Goal: Task Accomplishment & Management: Use online tool/utility

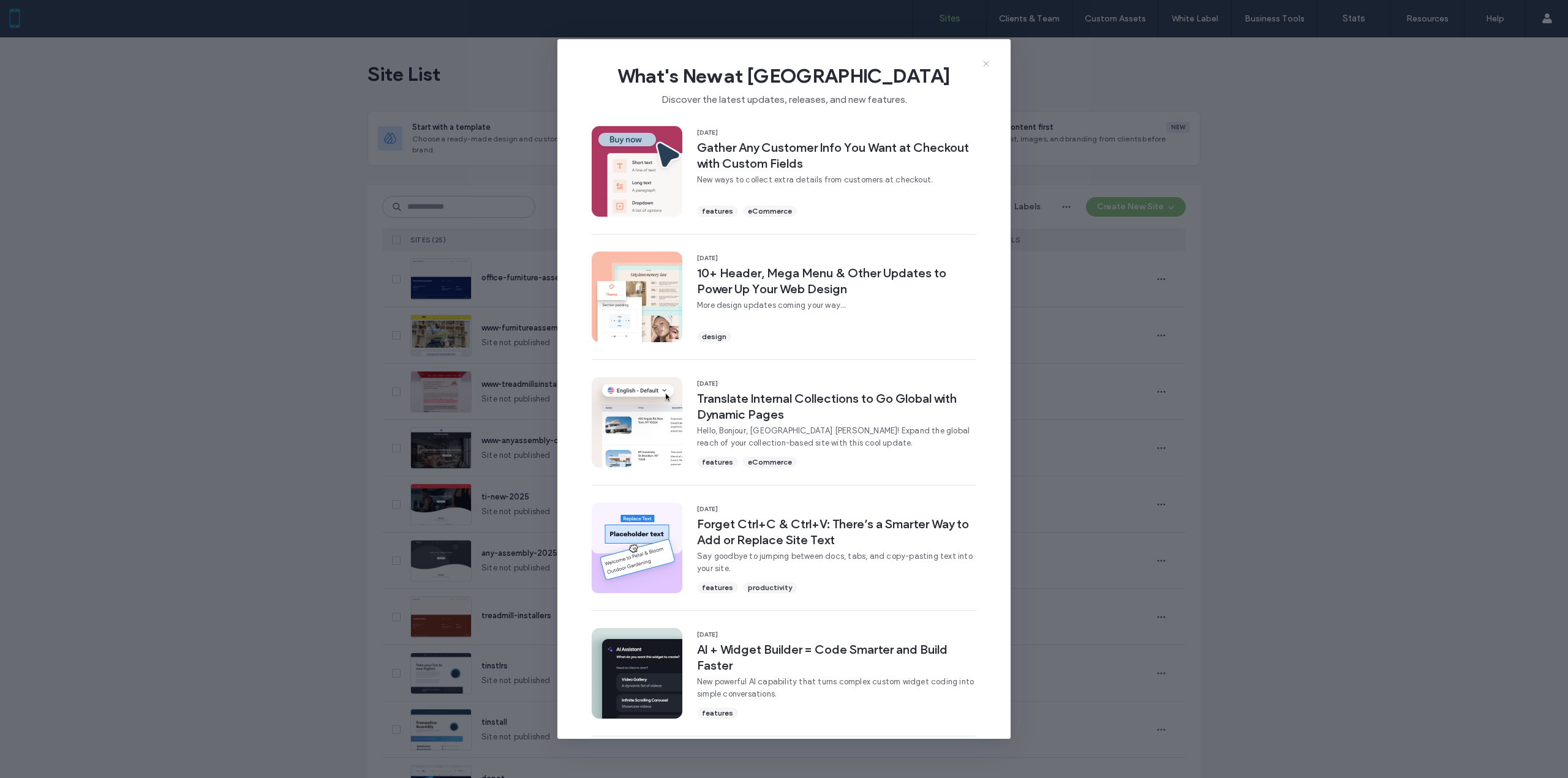
click at [987, 64] on use at bounding box center [986, 64] width 6 height 6
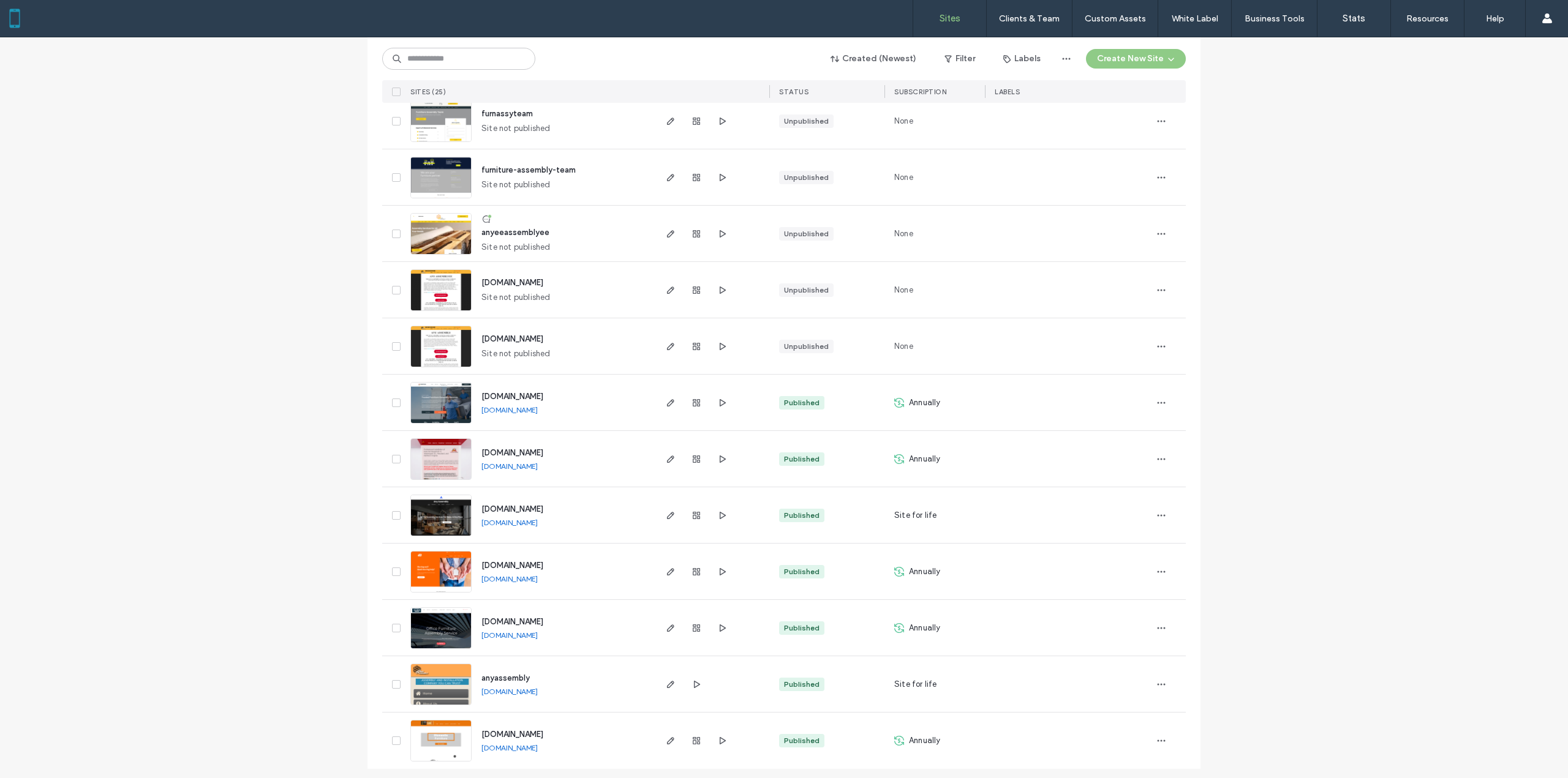
scroll to position [896, 0]
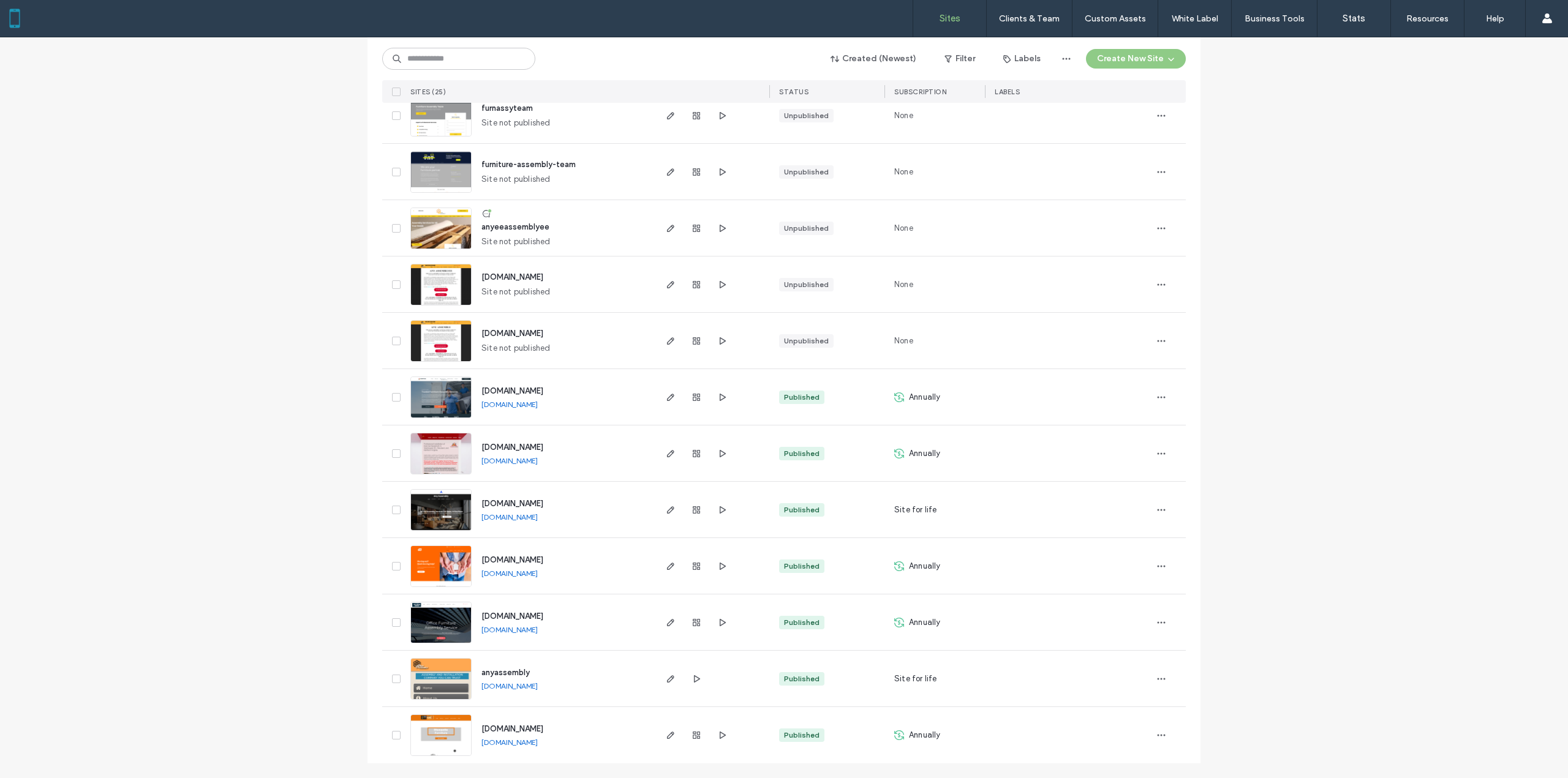
click at [444, 605] on img at bounding box center [441, 644] width 60 height 83
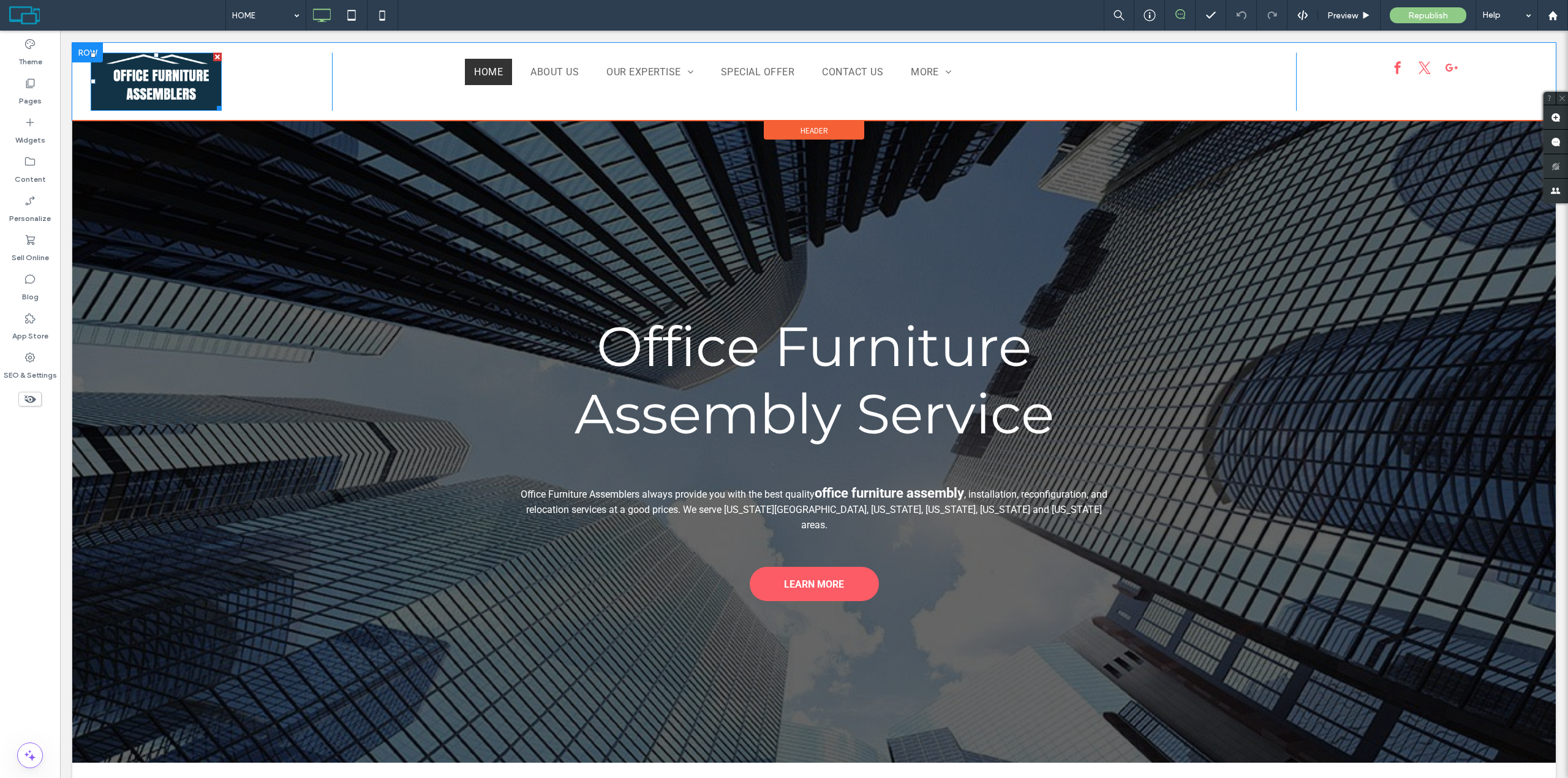
click at [165, 69] on img at bounding box center [156, 81] width 131 height 58
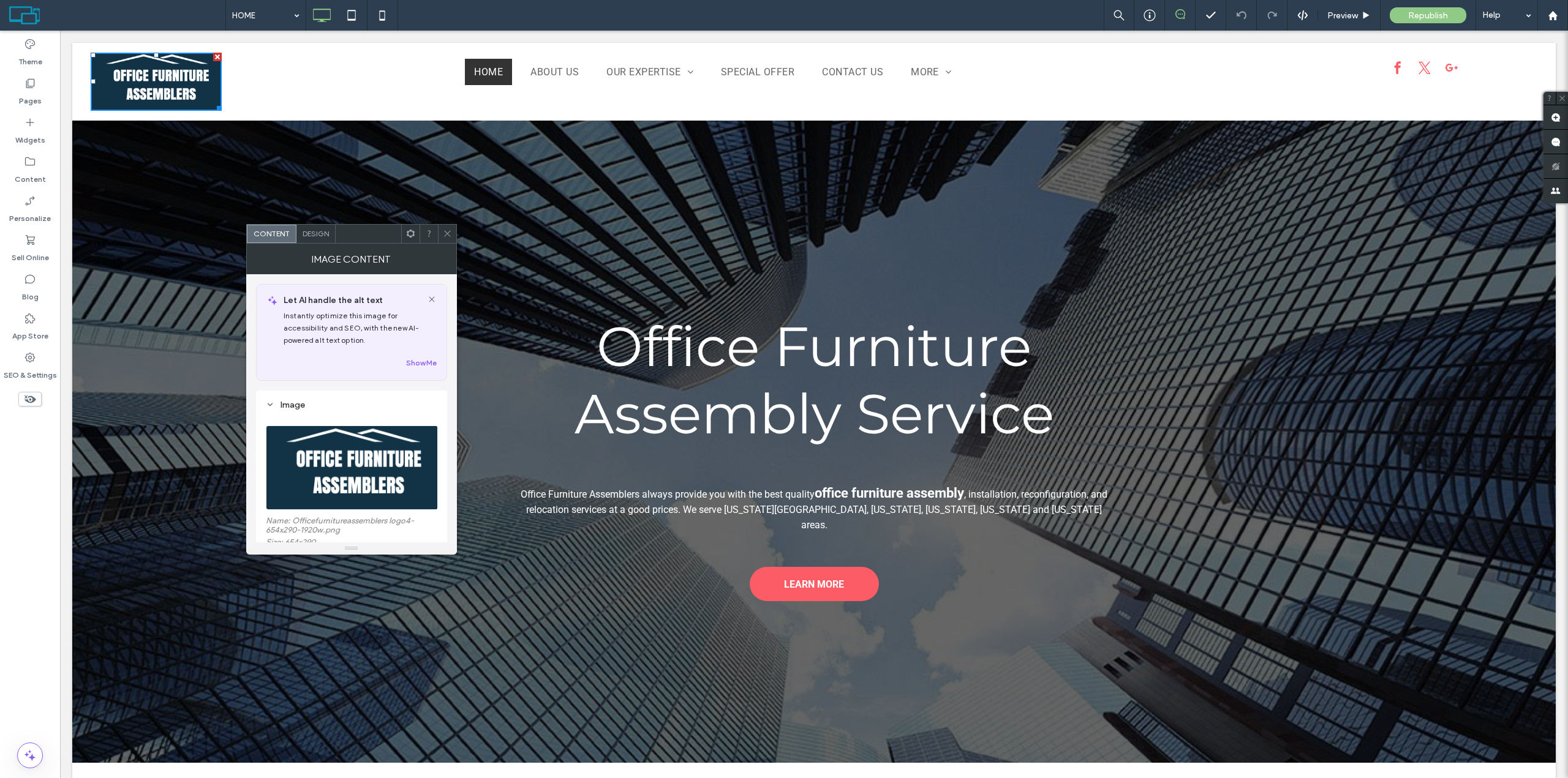
click at [448, 237] on icon at bounding box center [447, 233] width 9 height 9
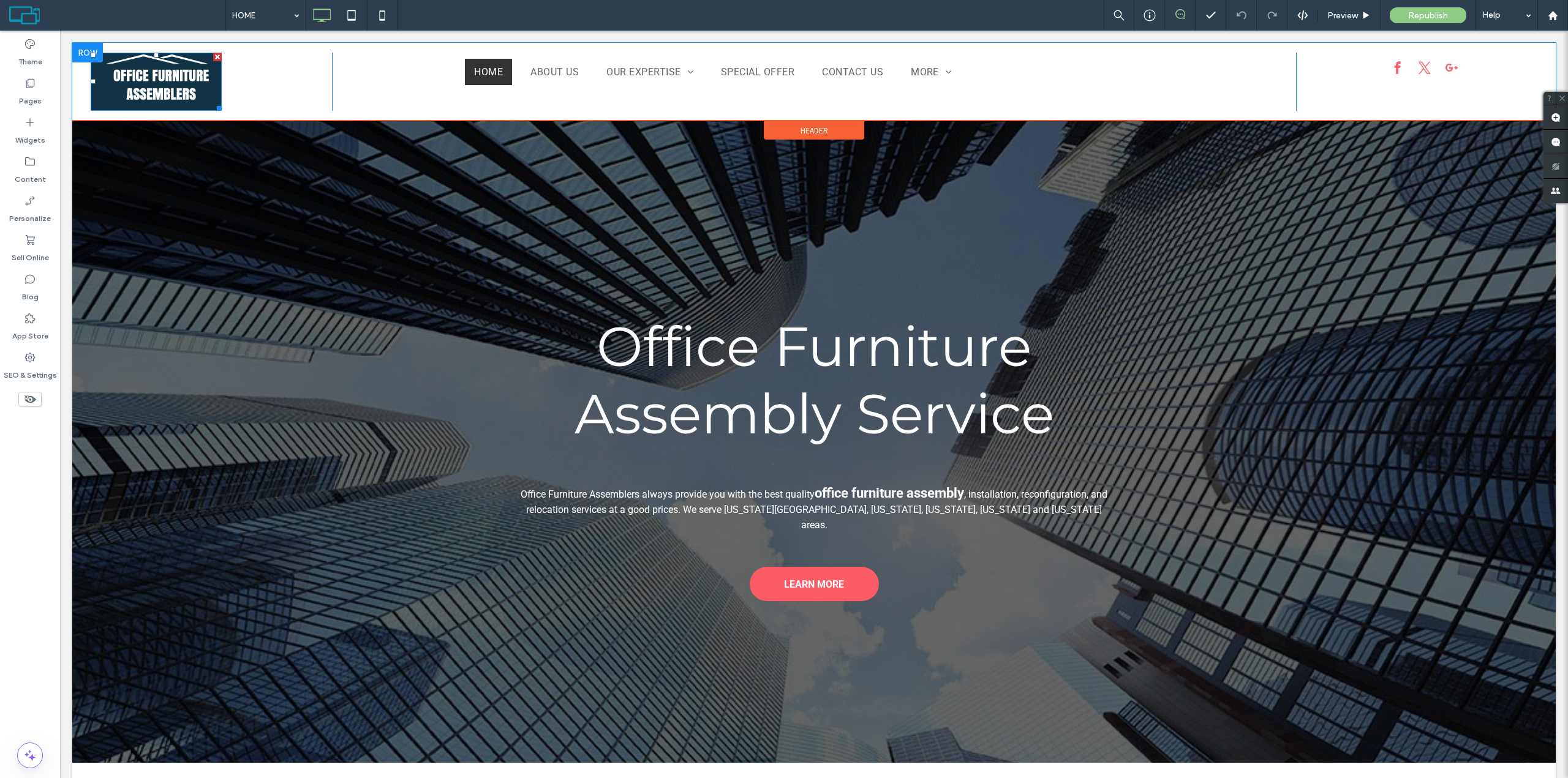
click at [158, 63] on img at bounding box center [156, 81] width 131 height 58
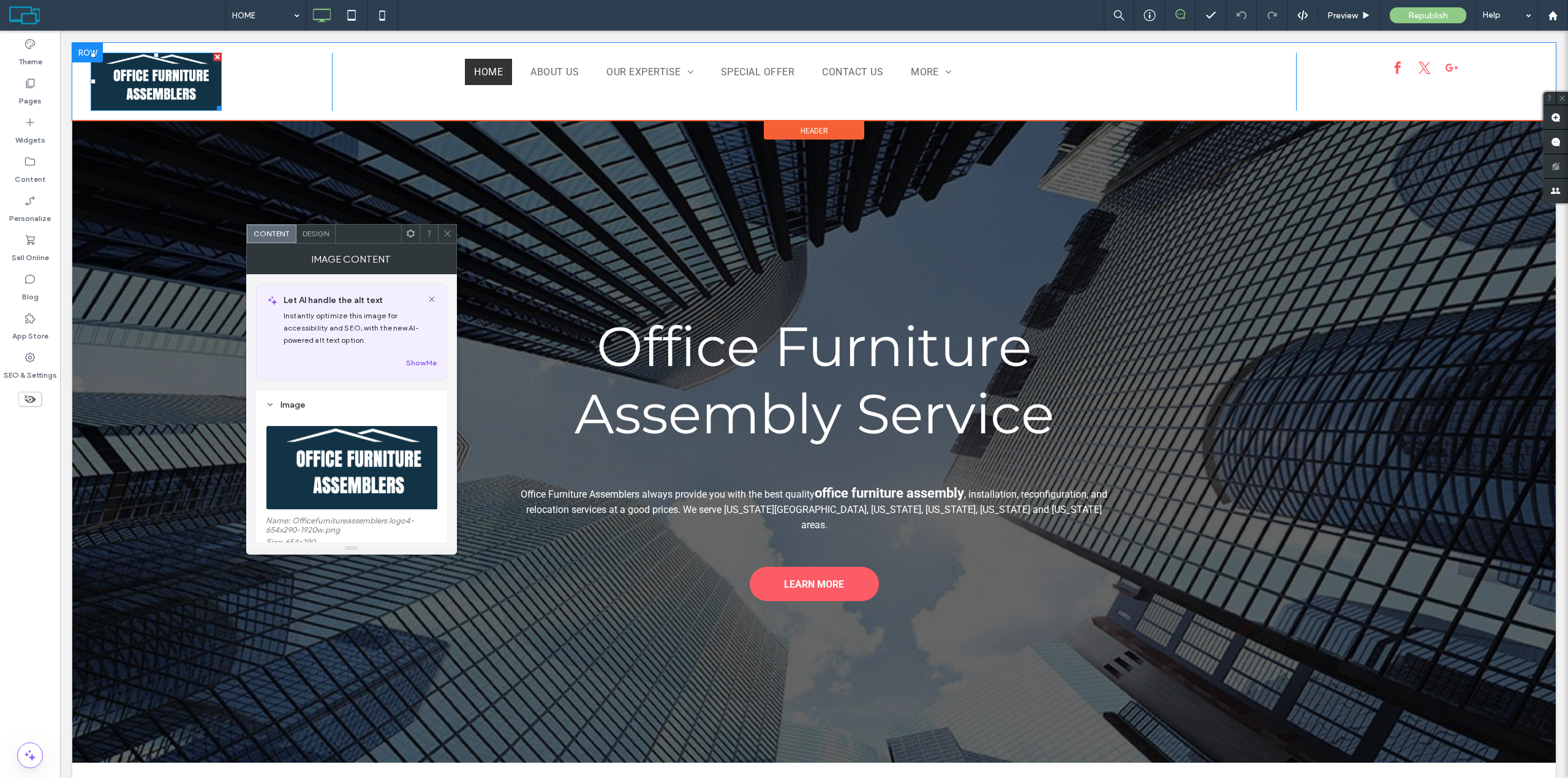
click at [158, 63] on img at bounding box center [156, 81] width 131 height 58
click at [449, 232] on icon at bounding box center [447, 233] width 9 height 9
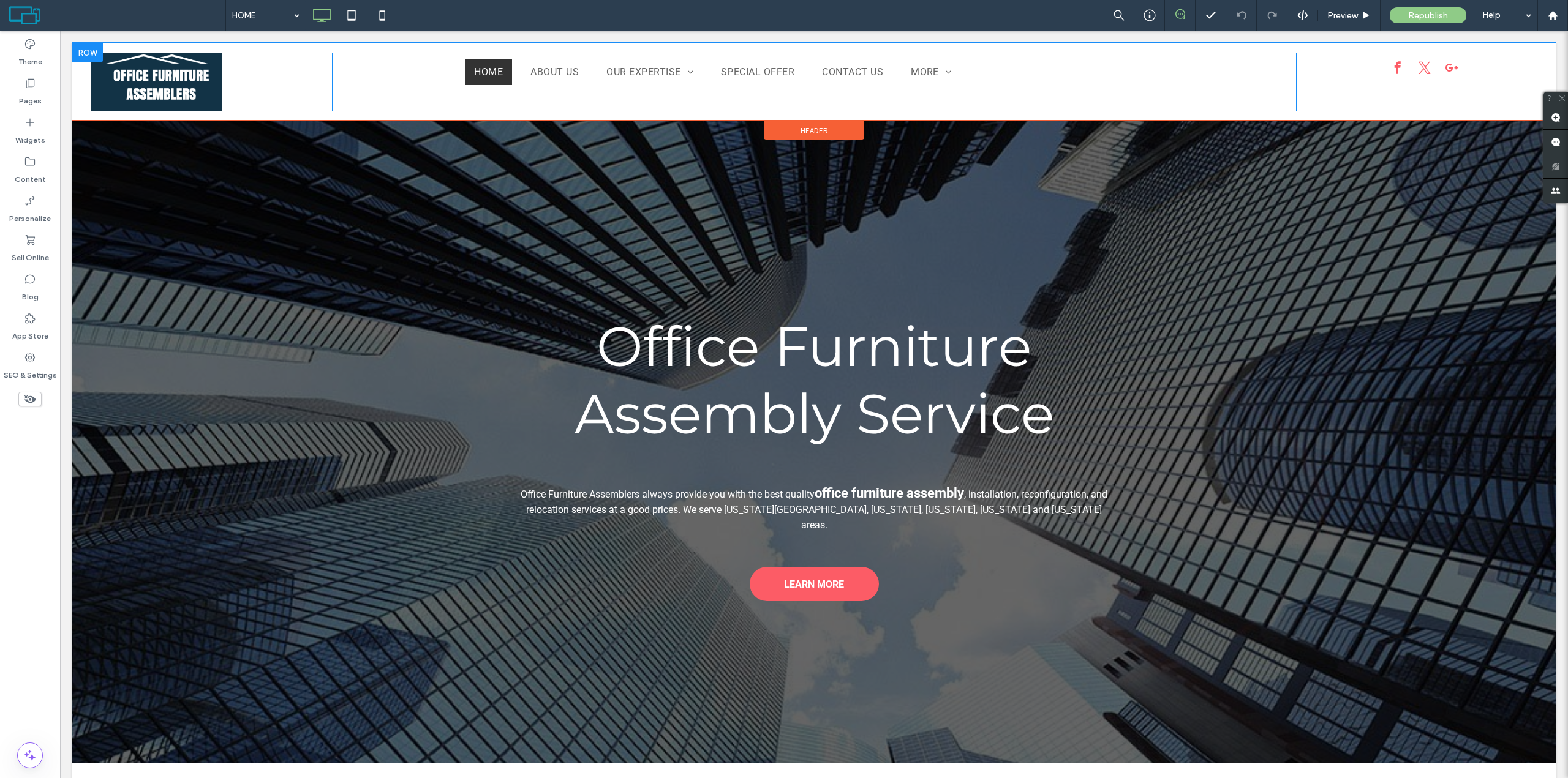
click at [281, 45] on div "Click To Paste HOME ABOUT US OUR EXPERTISE Office Furniture Assembly Office Cub…" at bounding box center [814, 82] width 1484 height 78
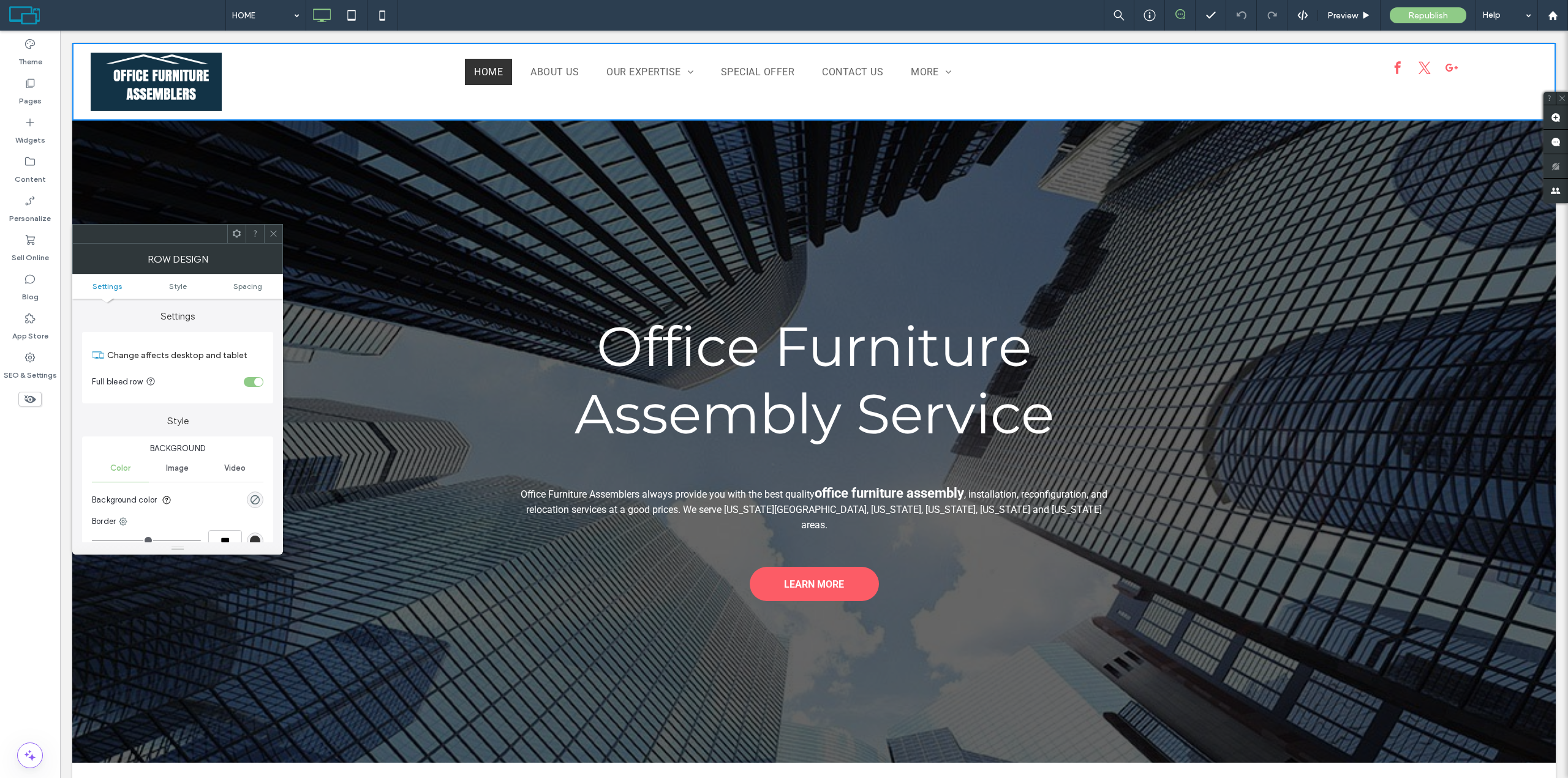
click at [277, 233] on icon at bounding box center [273, 233] width 9 height 9
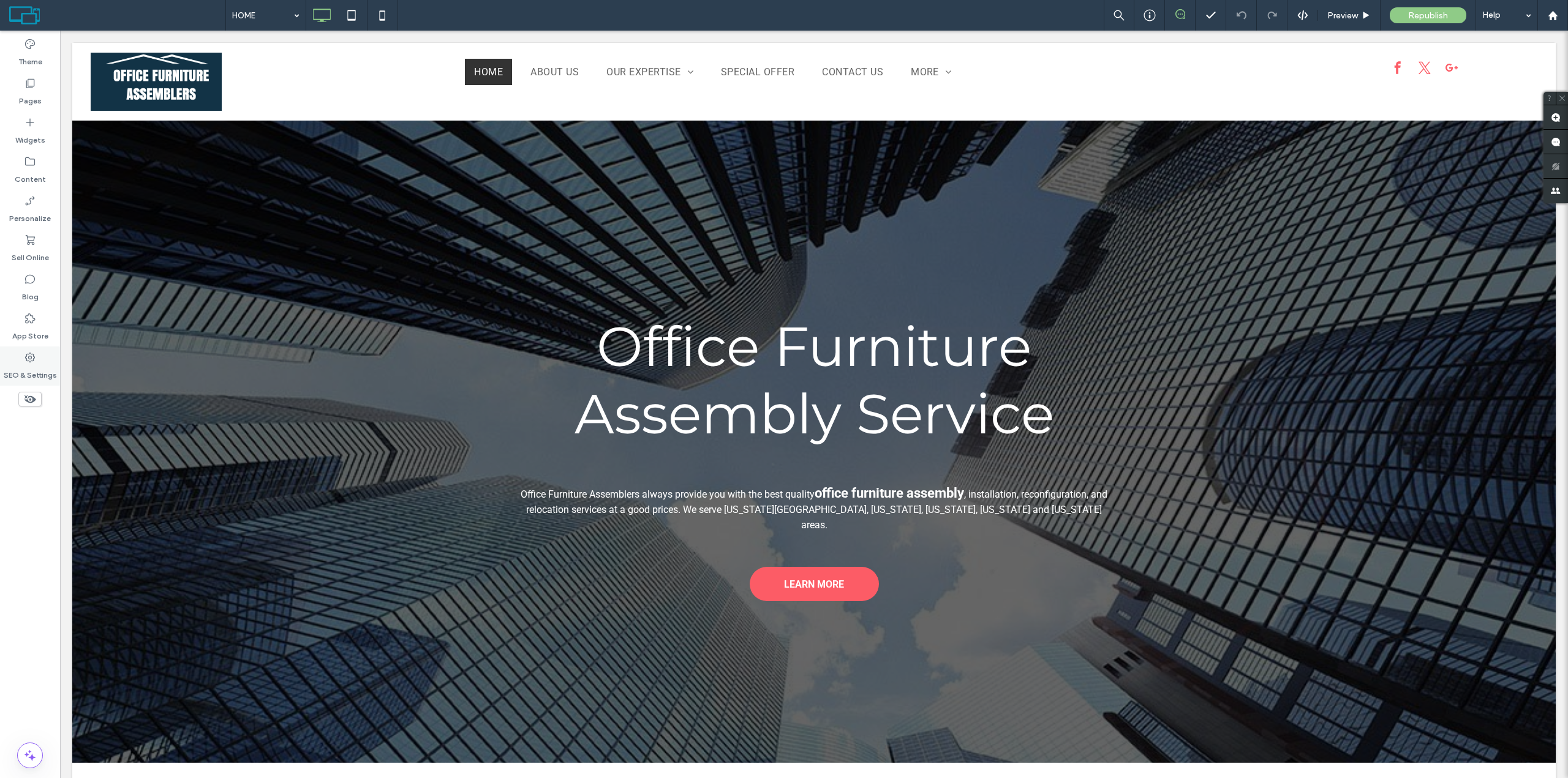
click at [13, 350] on div "SEO & Settings" at bounding box center [30, 366] width 60 height 39
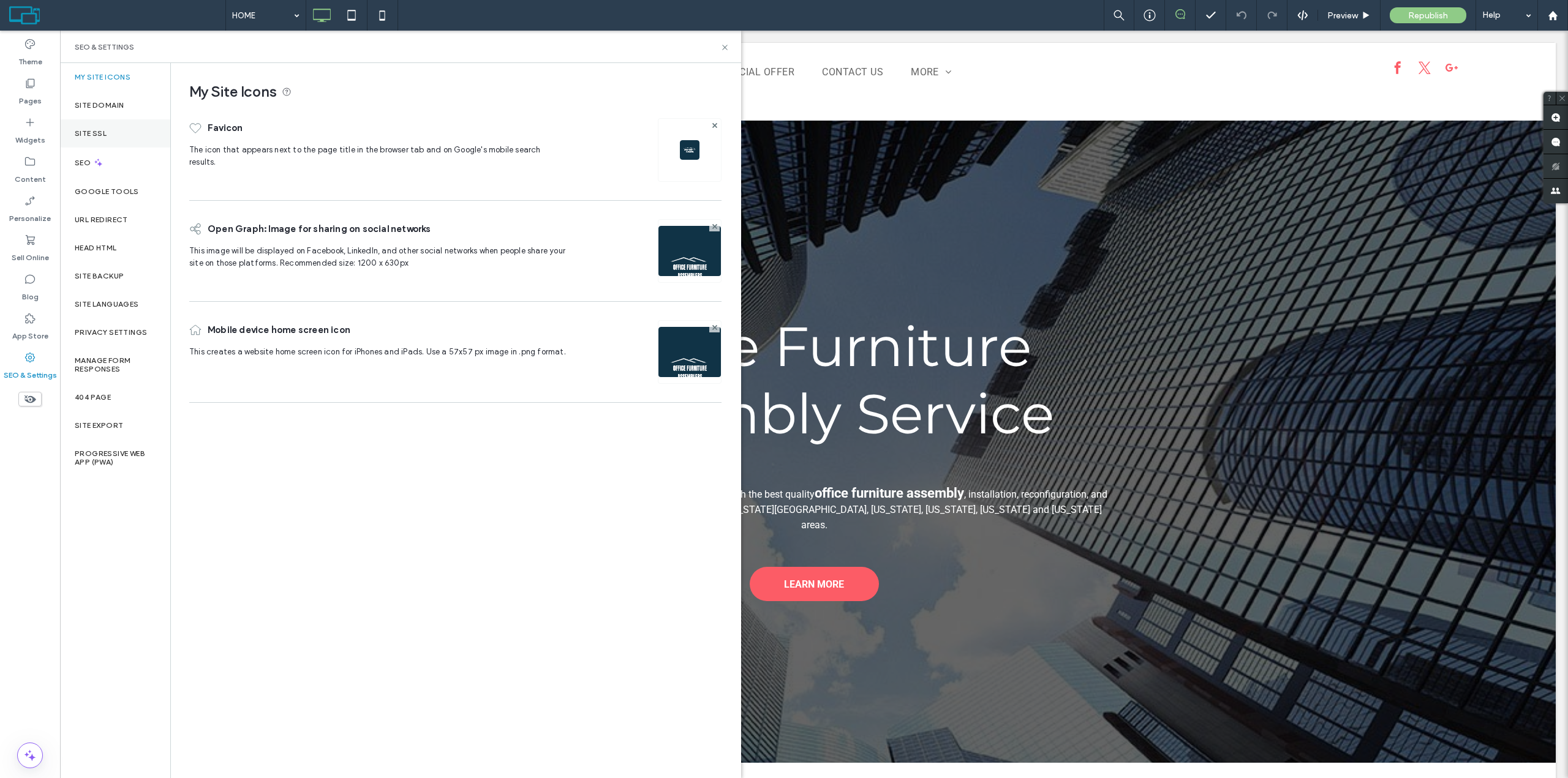
click at [119, 134] on div "Site SSL" at bounding box center [115, 134] width 110 height 28
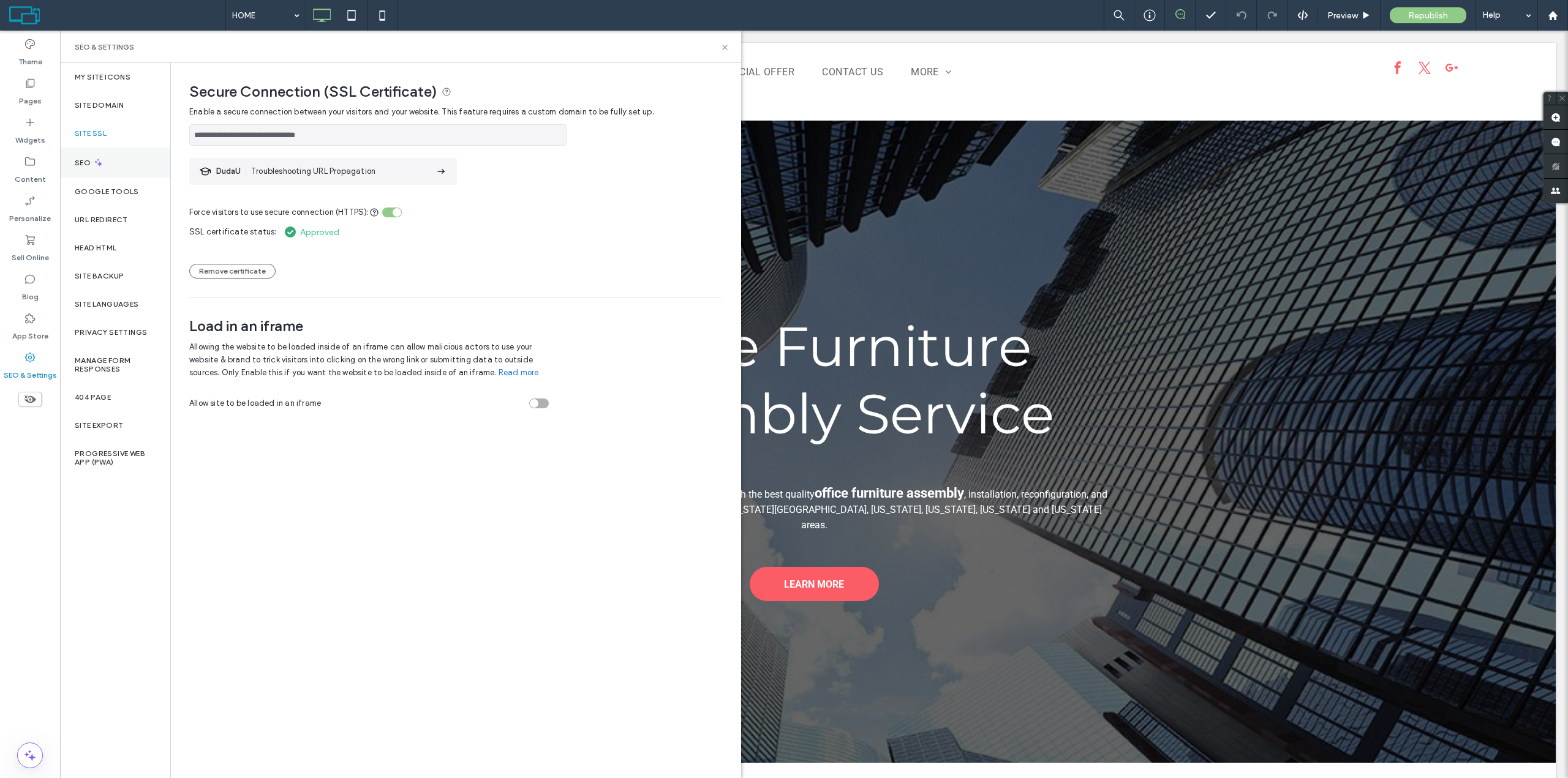
click at [120, 161] on div "SEO" at bounding box center [115, 163] width 110 height 30
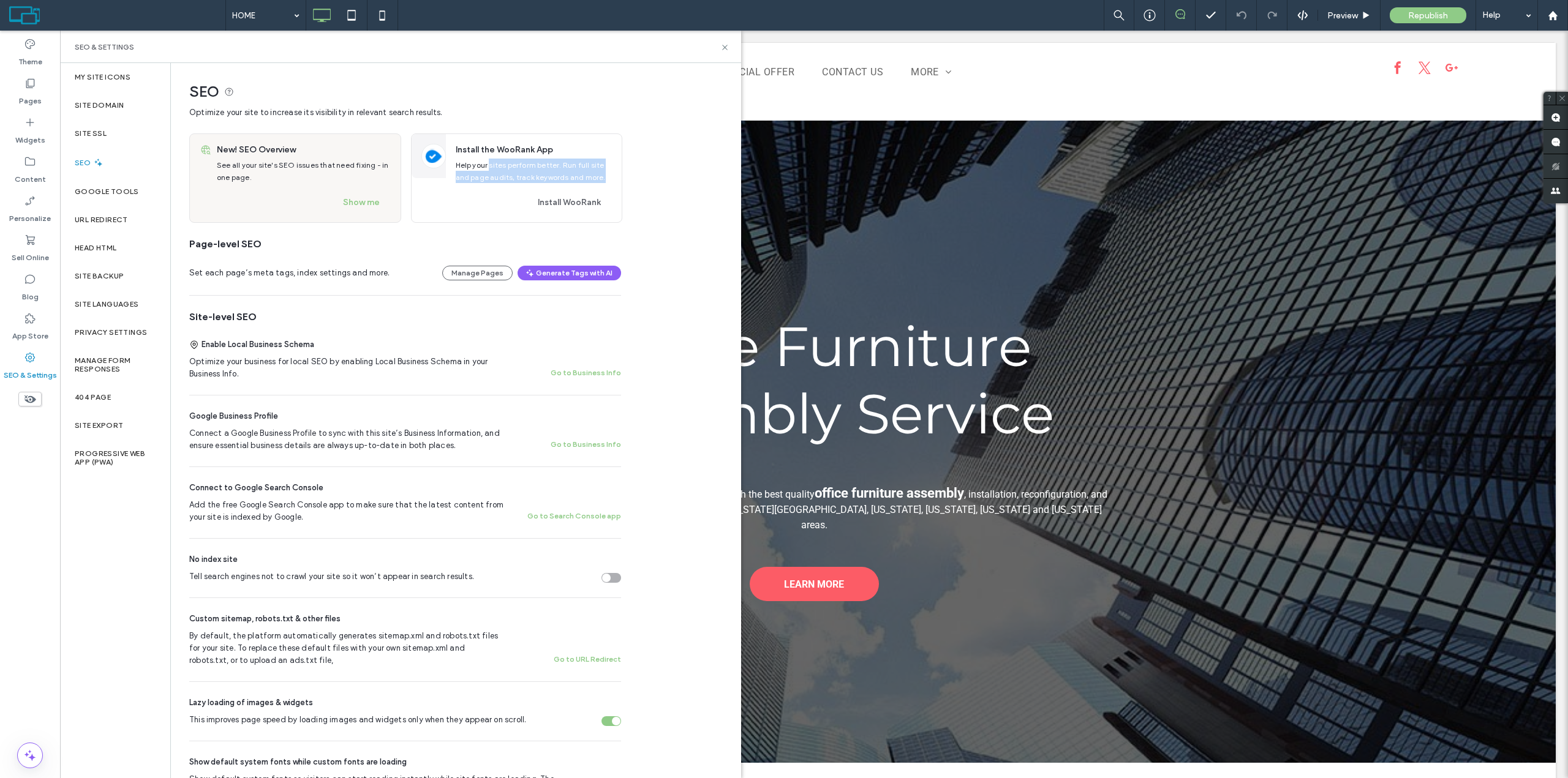
drag, startPoint x: 490, startPoint y: 164, endPoint x: 619, endPoint y: 177, distance: 129.7
click at [619, 177] on div "Install the WooRank App Help your sites perform better. Run full site and page …" at bounding box center [534, 178] width 176 height 88
click at [642, 173] on div "SEO Optimize your site to increase its visibility in relevant search results. N…" at bounding box center [456, 637] width 569 height 1147
click at [587, 199] on button "Install WooRank" at bounding box center [570, 203] width 85 height 20
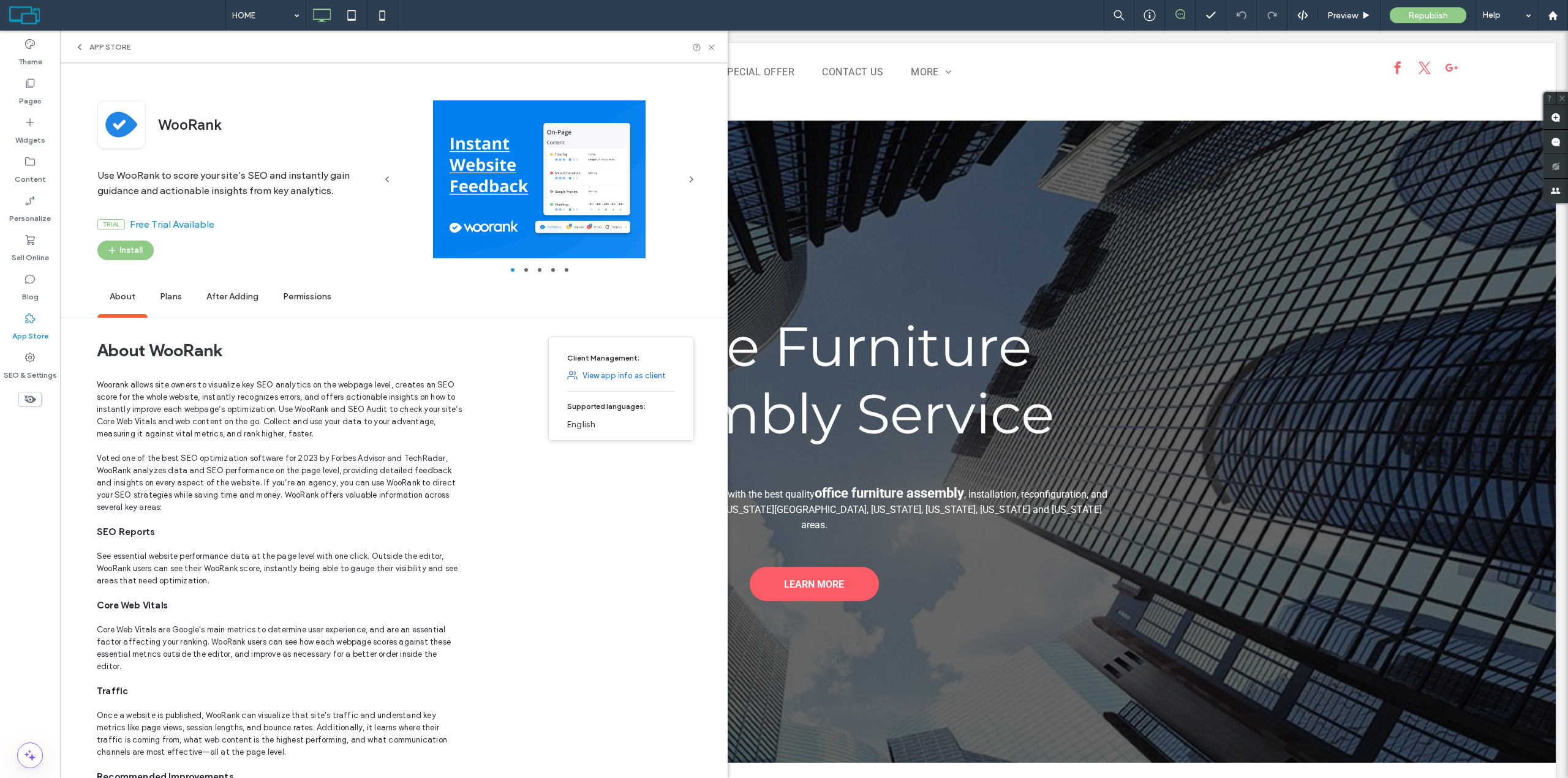
click at [174, 294] on span "Plans" at bounding box center [171, 298] width 47 height 34
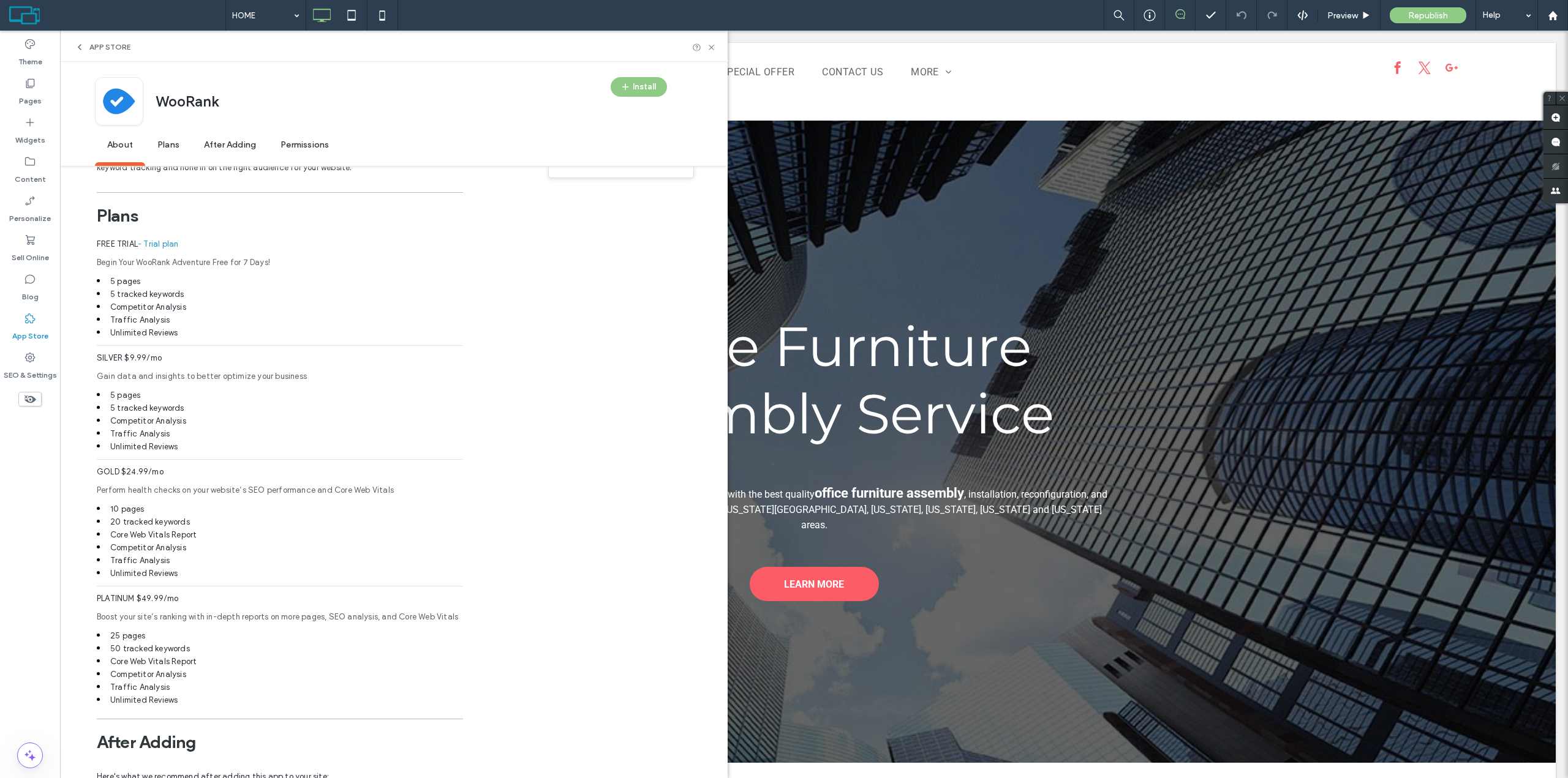
scroll to position [746, 0]
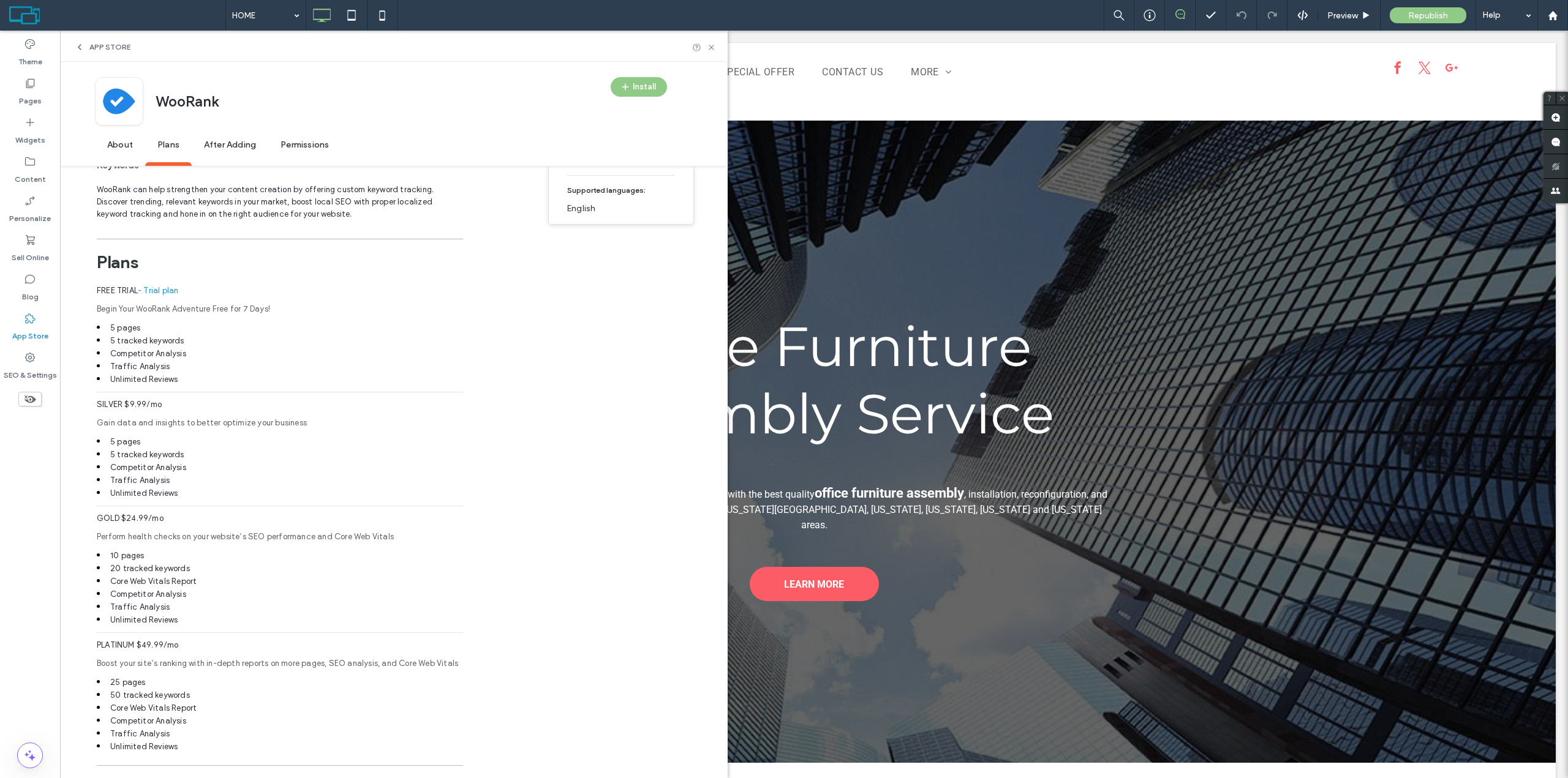
click at [122, 149] on span "About" at bounding box center [120, 146] width 50 height 34
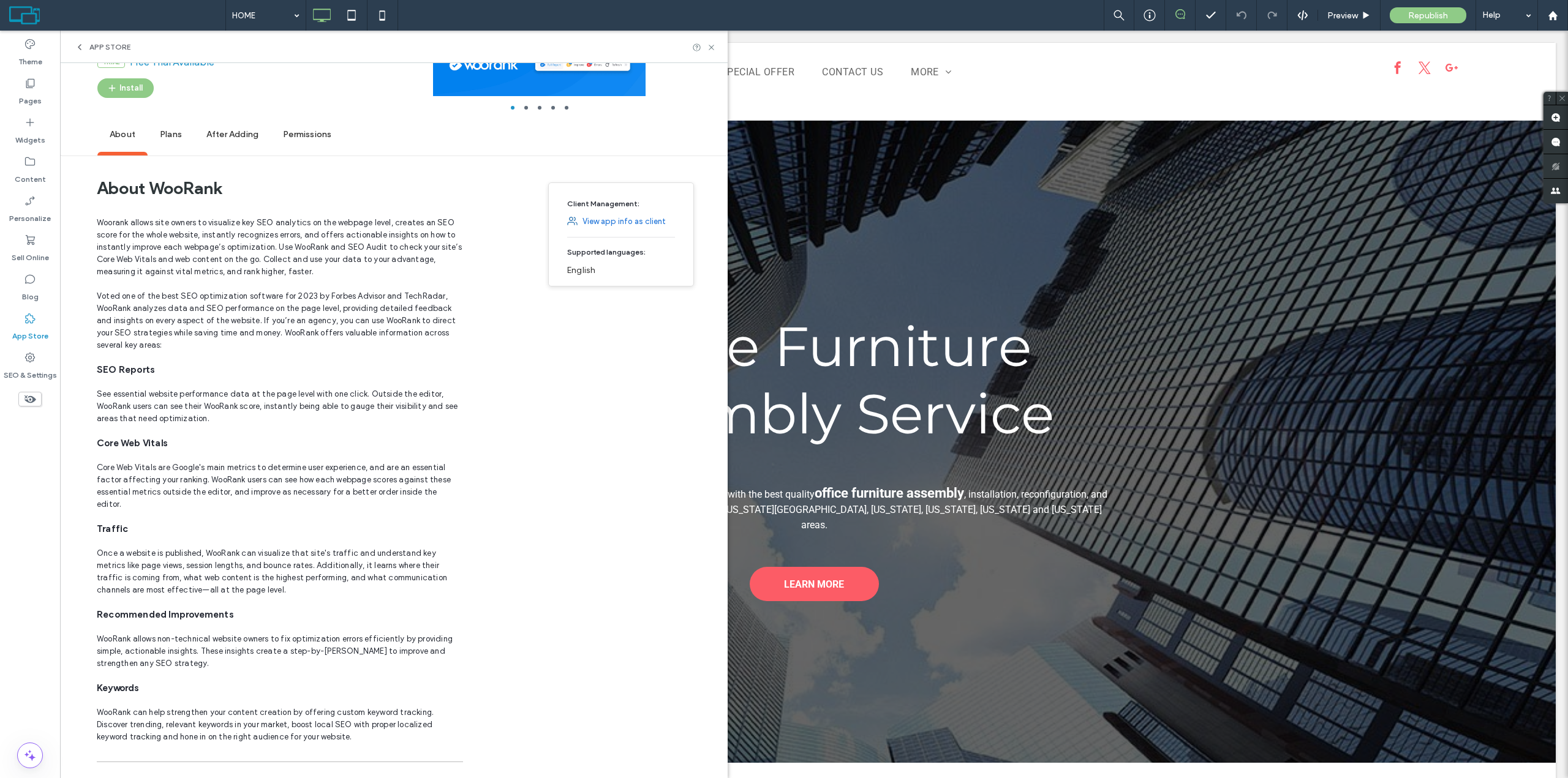
scroll to position [161, 0]
click at [100, 48] on span "App Store" at bounding box center [110, 47] width 41 height 10
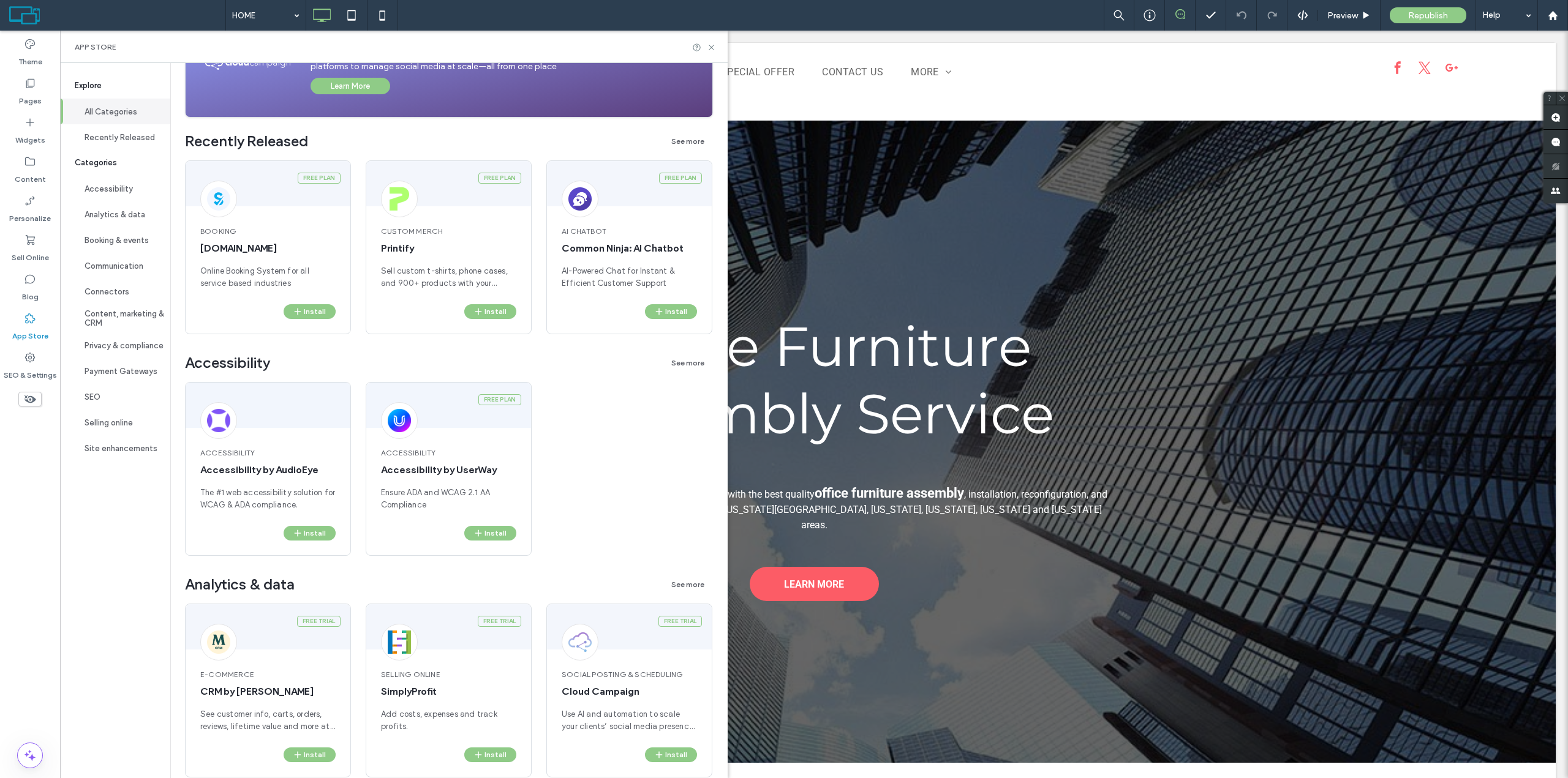
scroll to position [0, 0]
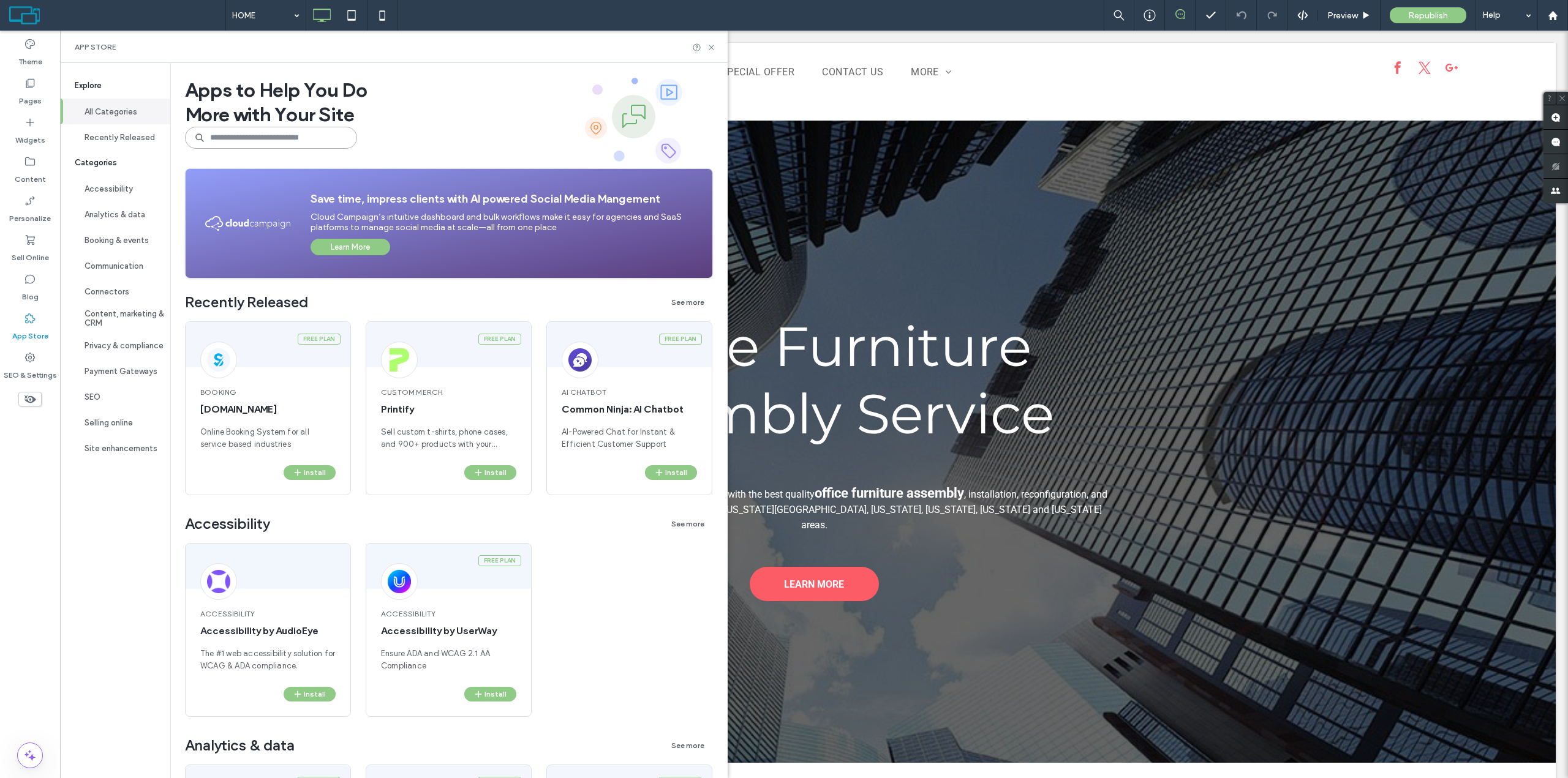
click at [235, 145] on input at bounding box center [270, 137] width 172 height 22
type input "***"
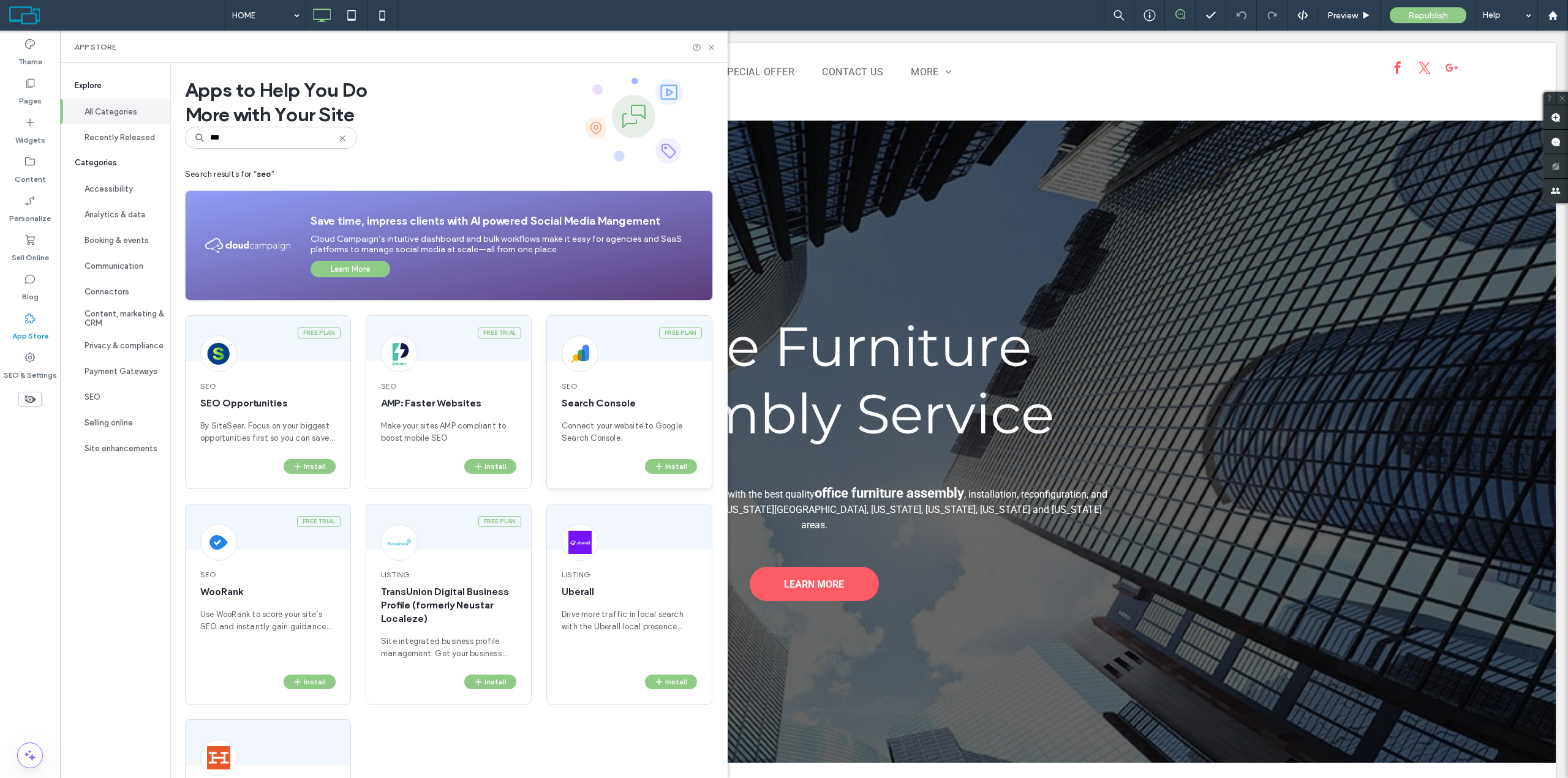
click at [657, 404] on span "Search Console" at bounding box center [629, 403] width 135 height 13
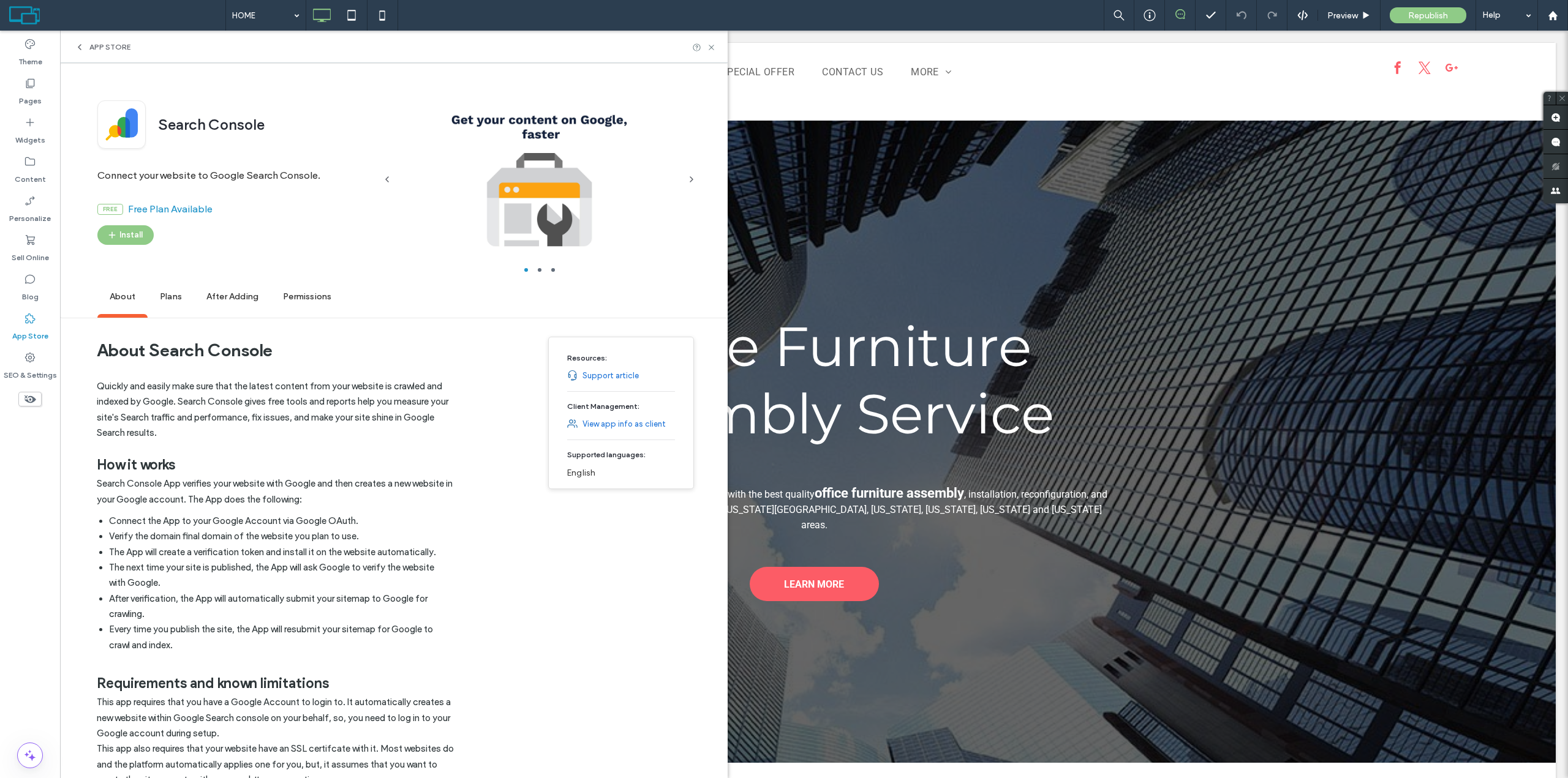
click at [163, 299] on span "Plans" at bounding box center [171, 298] width 47 height 34
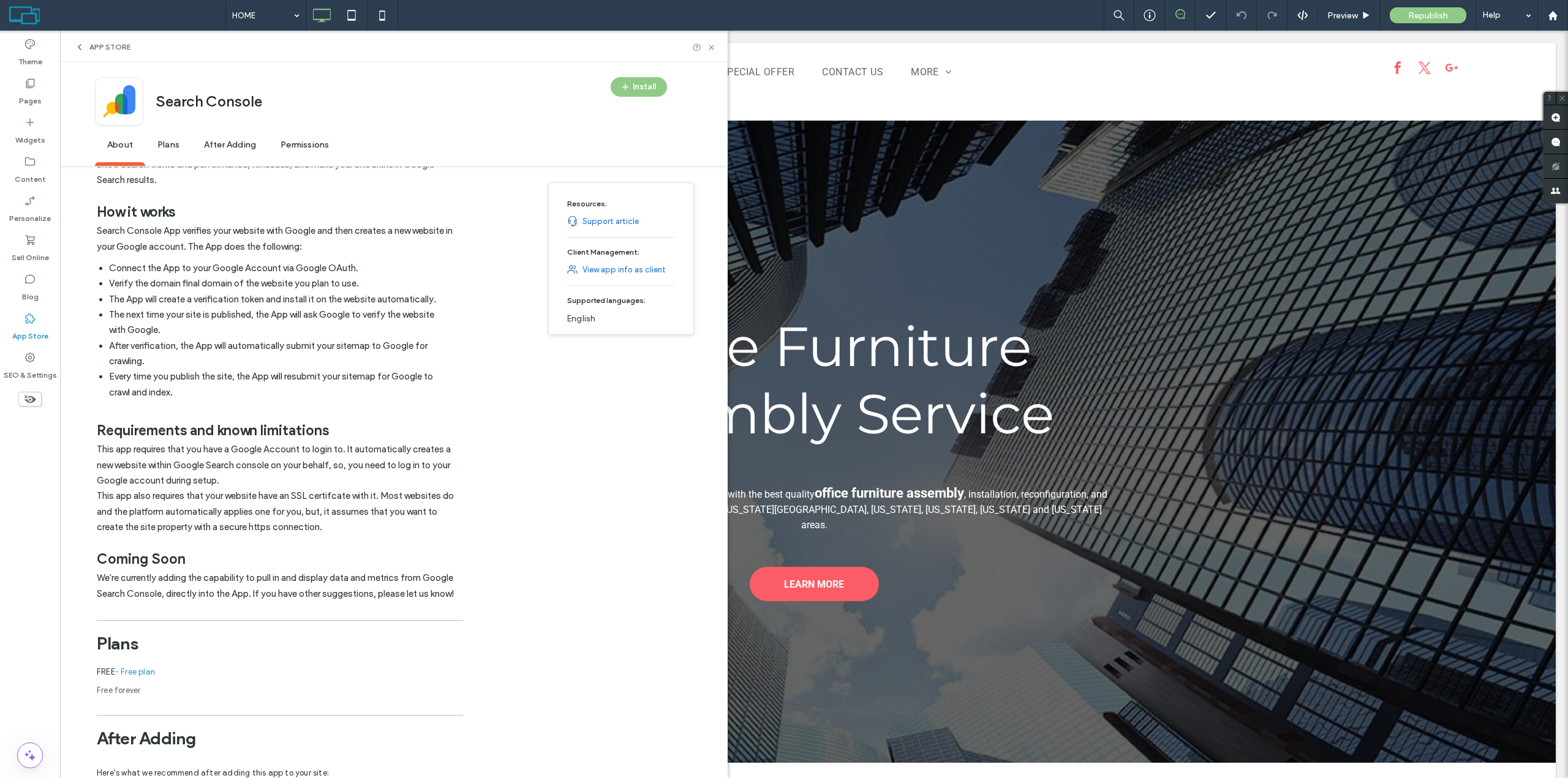
scroll to position [559, 0]
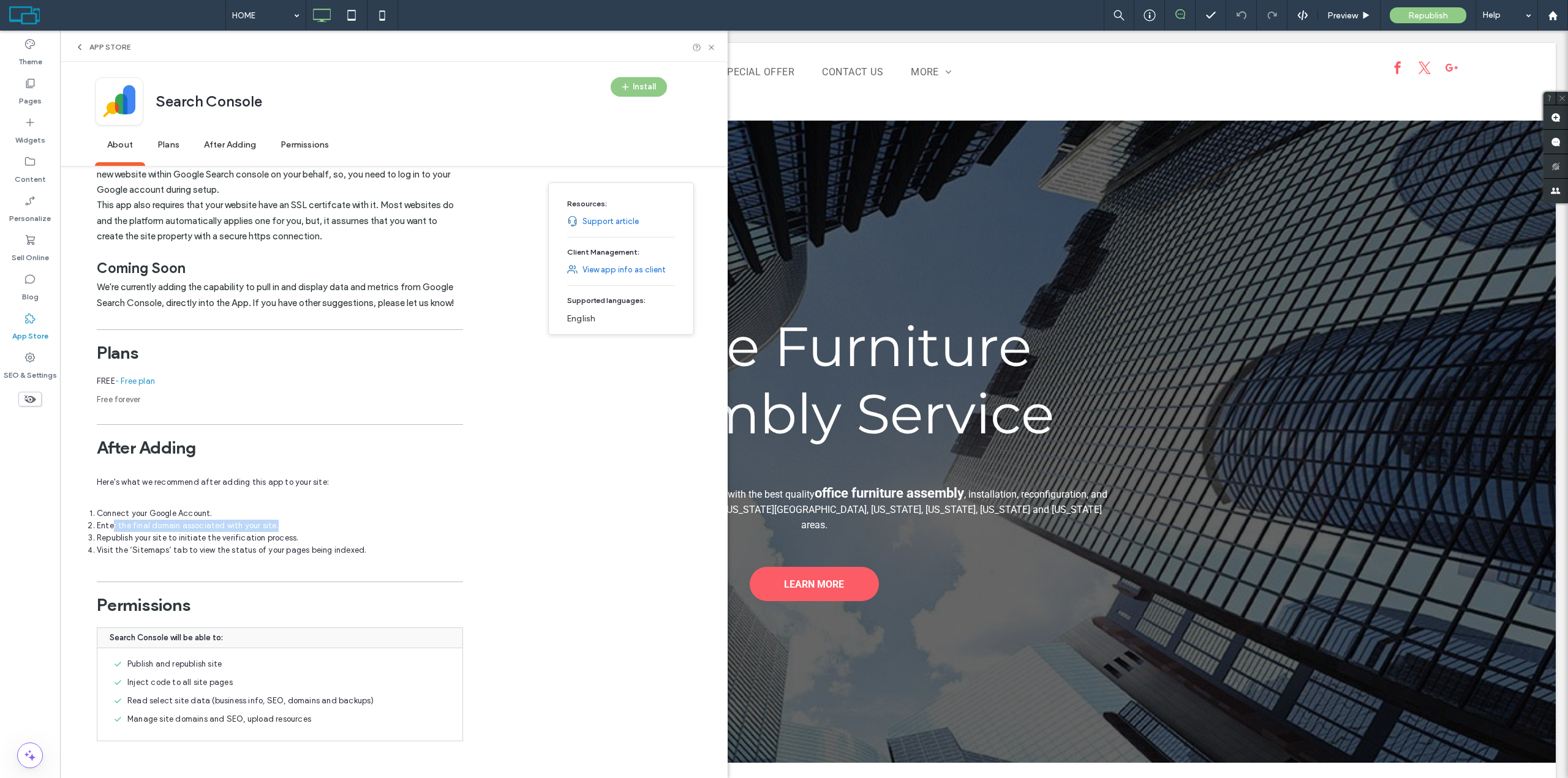
drag, startPoint x: 112, startPoint y: 528, endPoint x: 298, endPoint y: 522, distance: 186.1
click at [298, 522] on li "Enter the final domain associated with your site." at bounding box center [280, 526] width 367 height 12
drag, startPoint x: 110, startPoint y: 537, endPoint x: 318, endPoint y: 540, distance: 208.0
click at [318, 540] on li "Republish your site to initiate the verification process." at bounding box center [280, 538] width 367 height 12
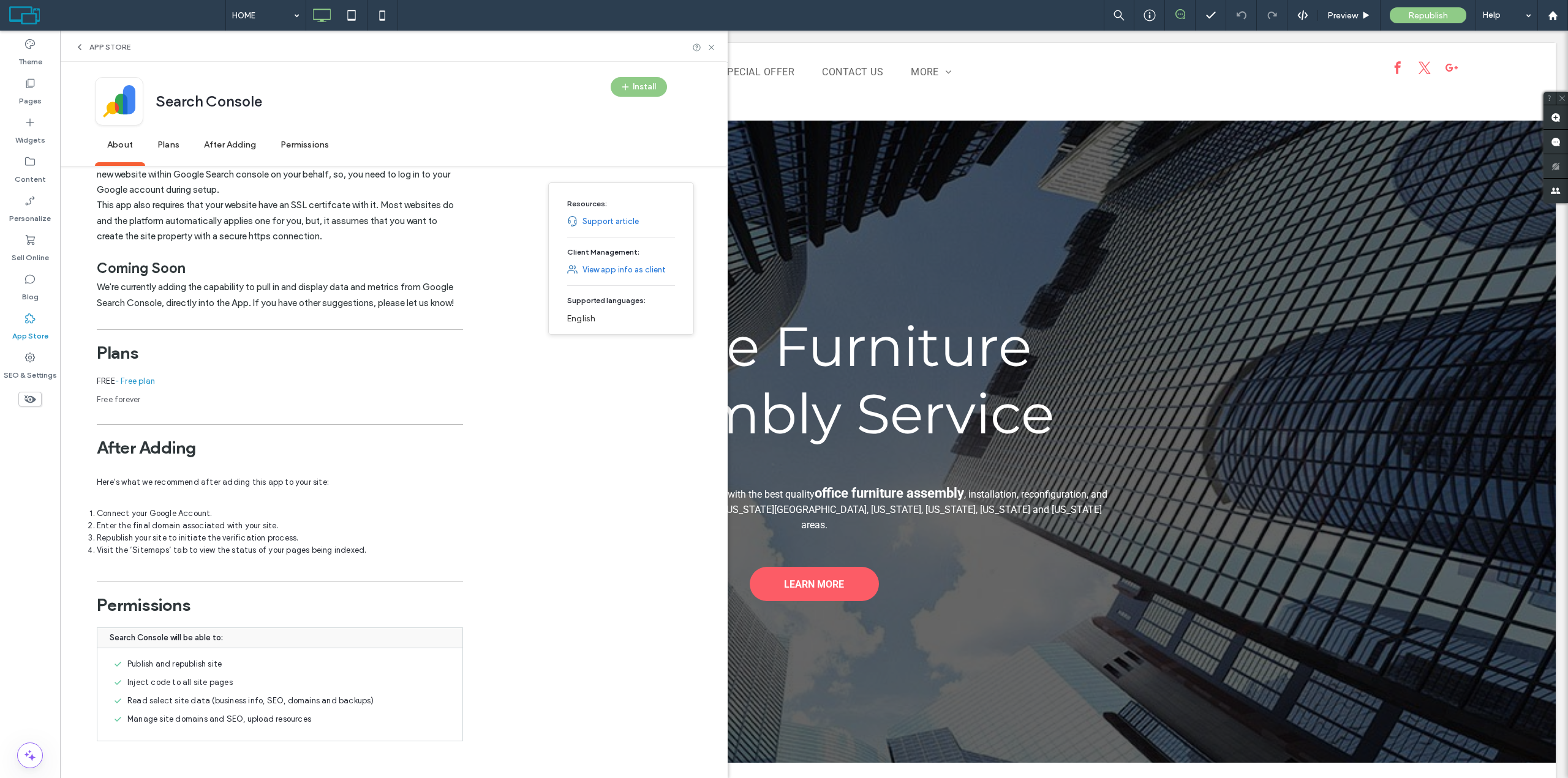
click at [179, 550] on li "Visit the ‘Sitemaps’ tab to view the status of your pages being indexed." at bounding box center [280, 550] width 367 height 12
drag, startPoint x: 127, startPoint y: 552, endPoint x: 385, endPoint y: 545, distance: 258.1
click at [385, 545] on li "Visit the ‘Sitemaps’ tab to view the status of your pages being indexed." at bounding box center [280, 550] width 367 height 12
drag, startPoint x: 365, startPoint y: 552, endPoint x: 98, endPoint y: 552, distance: 267.0
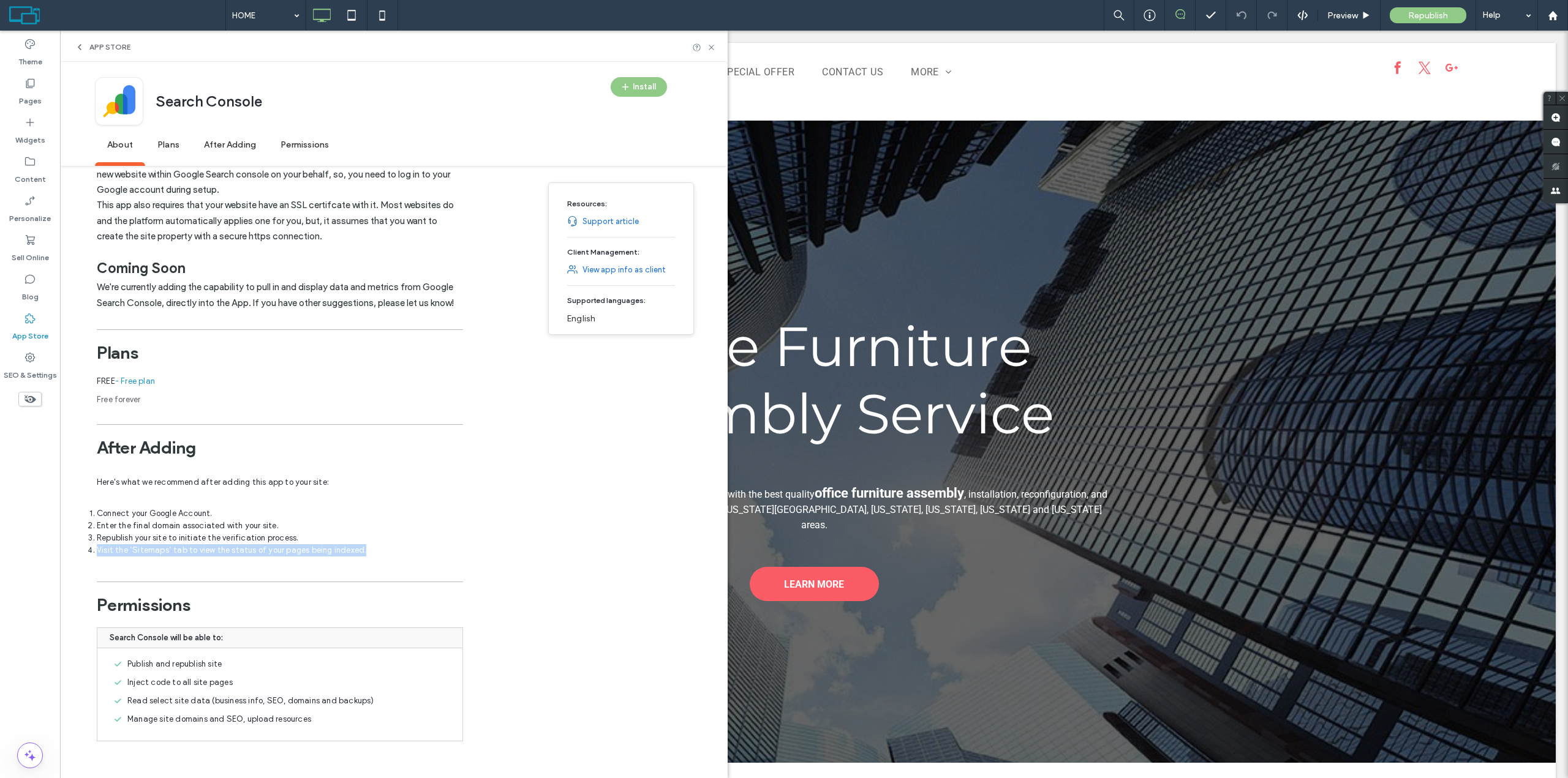
click at [98, 552] on li "Visit the ‘Sitemaps’ tab to view the status of your pages being indexed." at bounding box center [280, 550] width 367 height 12
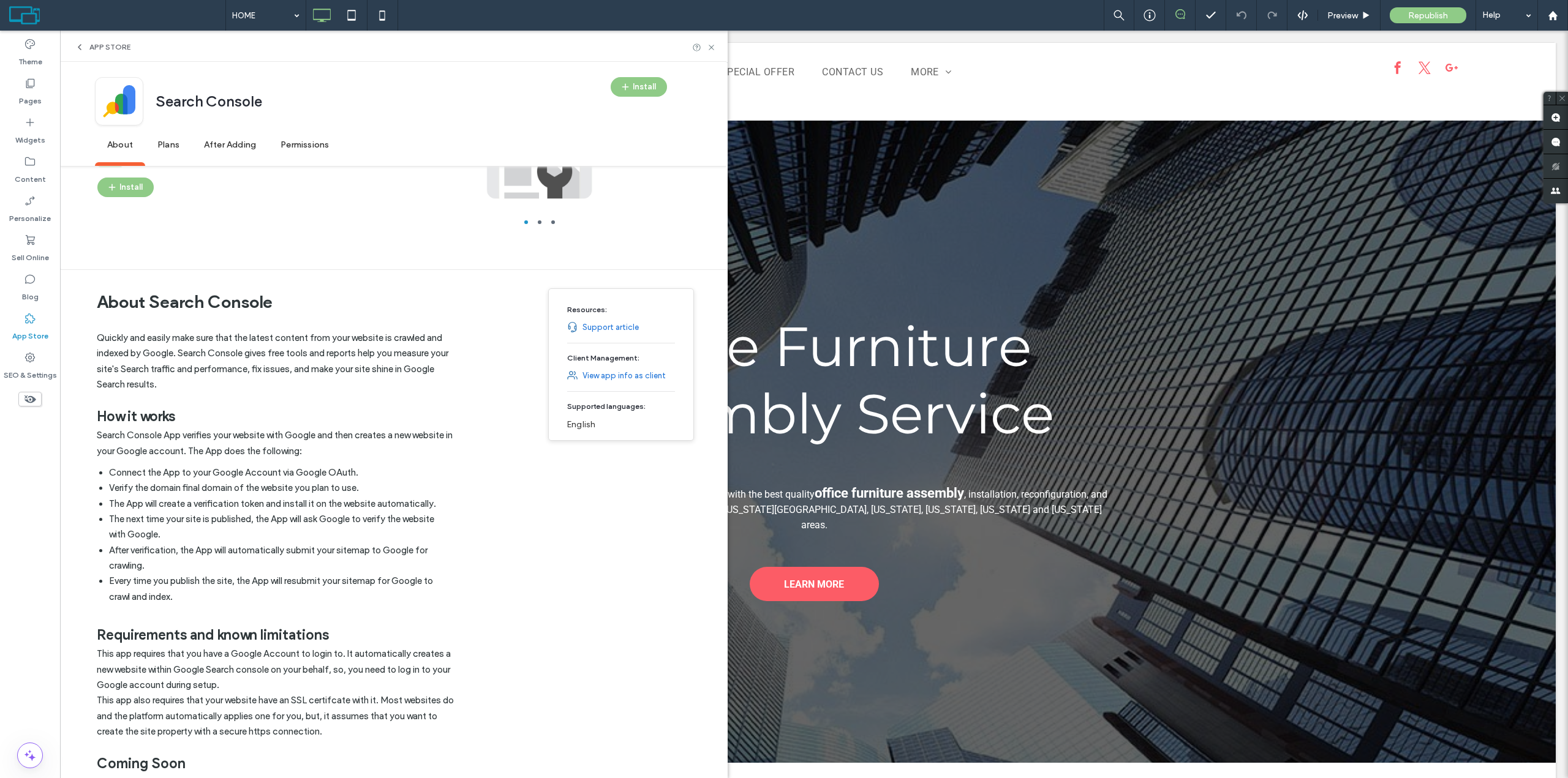
scroll to position [0, 0]
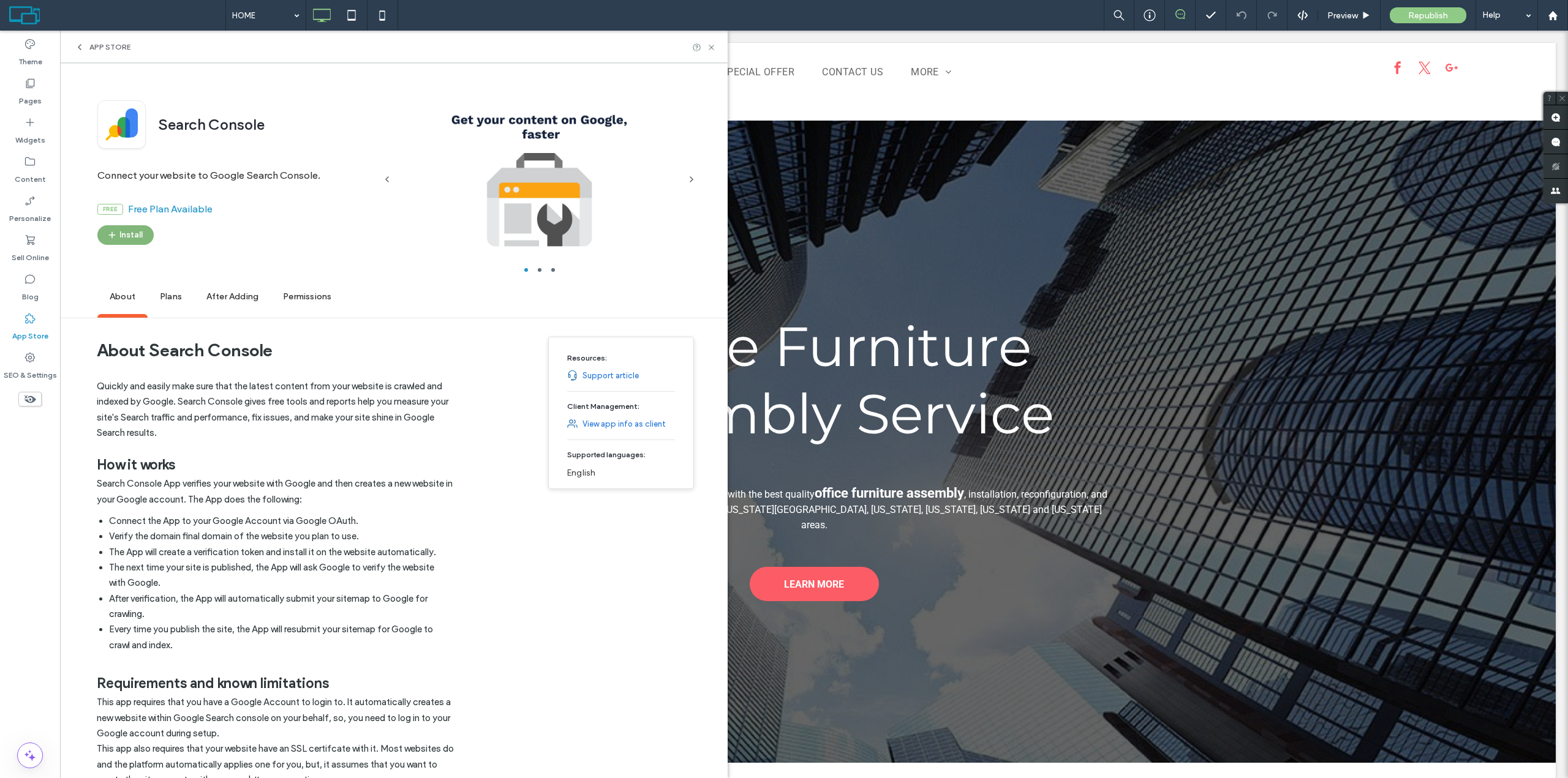
click at [141, 234] on button "Install" at bounding box center [126, 236] width 57 height 20
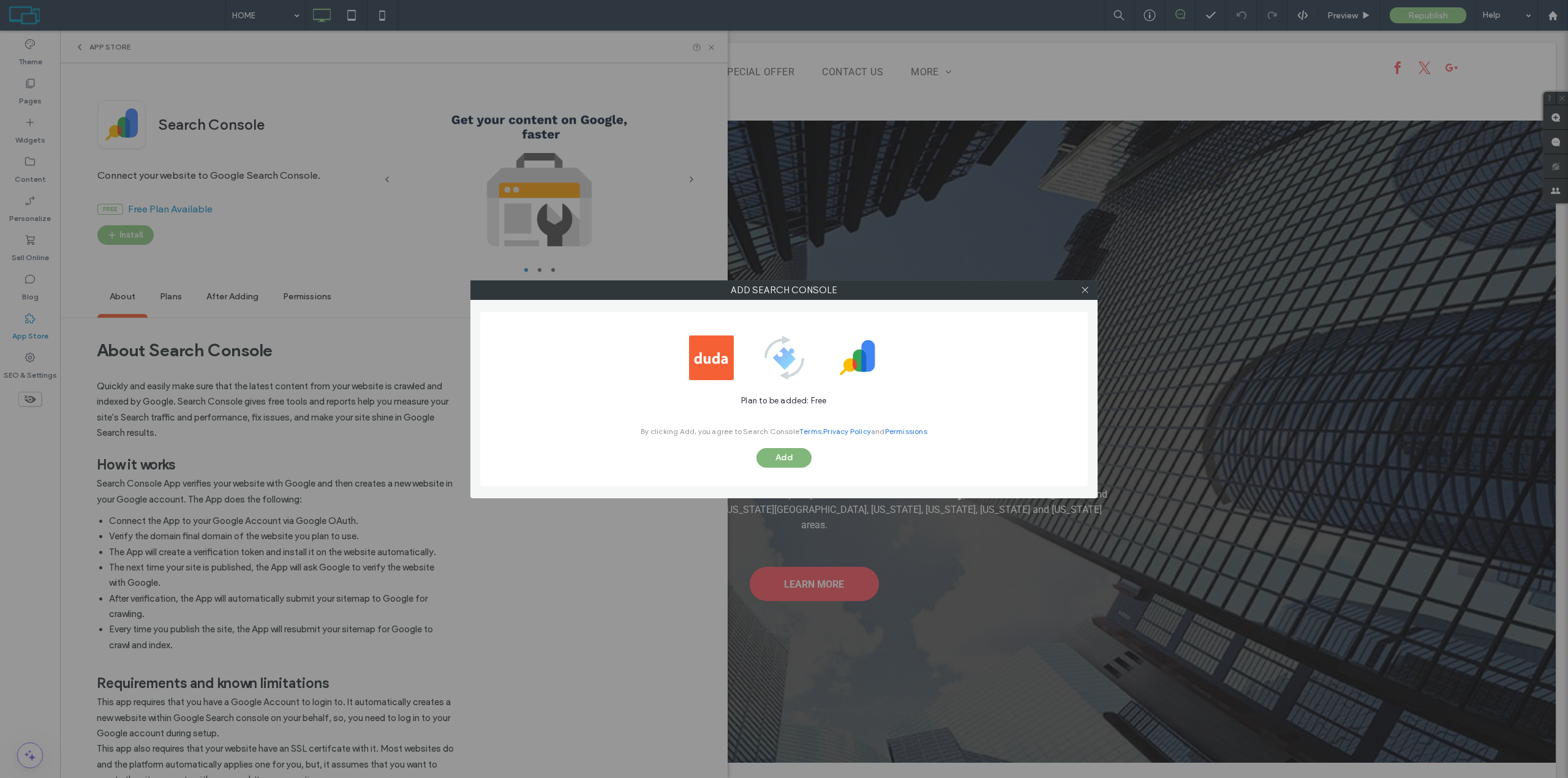
click at [776, 458] on button "Add" at bounding box center [784, 458] width 55 height 20
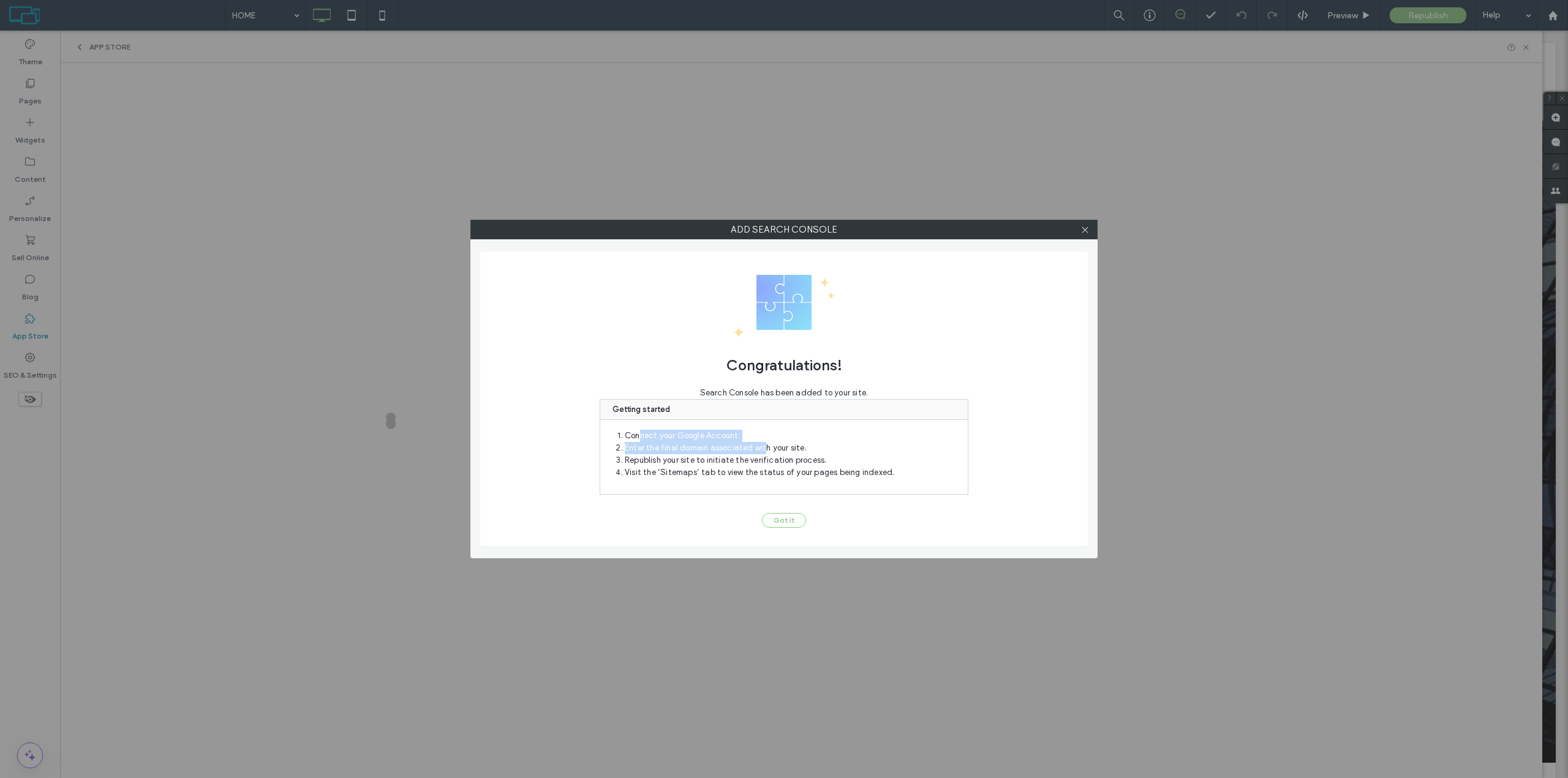
drag, startPoint x: 670, startPoint y: 440, endPoint x: 764, endPoint y: 451, distance: 94.6
click at [761, 449] on ol "Connect your Google Account. Enter the final domain associated with your site. …" at bounding box center [790, 454] width 331 height 49
click at [771, 458] on li "Republish your site to initiate the verification process." at bounding box center [790, 460] width 331 height 12
click at [785, 523] on button "Got It" at bounding box center [784, 521] width 44 height 15
